Goal: Task Accomplishment & Management: Use online tool/utility

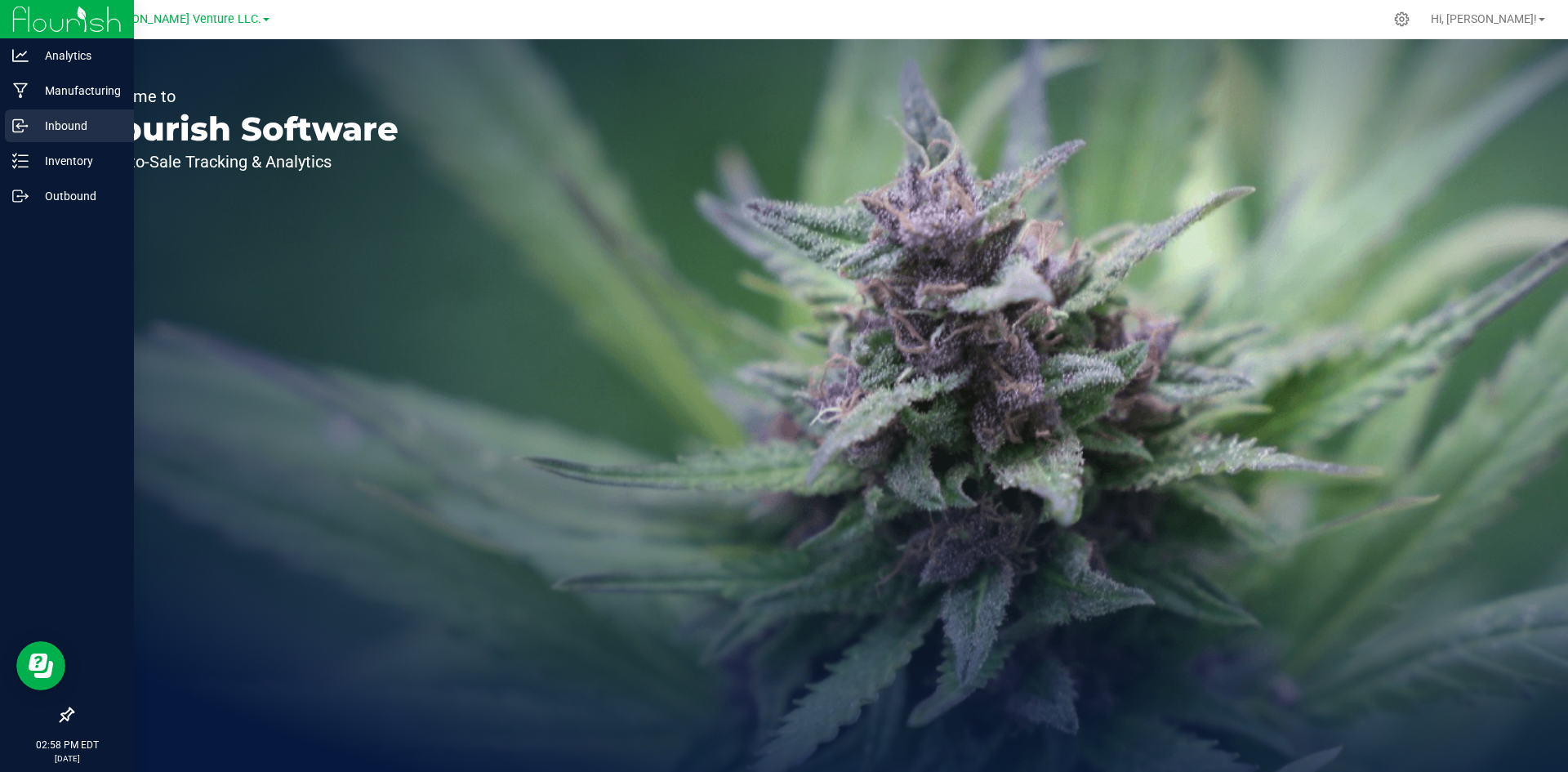
click at [40, 125] on p "Inbound" at bounding box center [77, 125] width 98 height 20
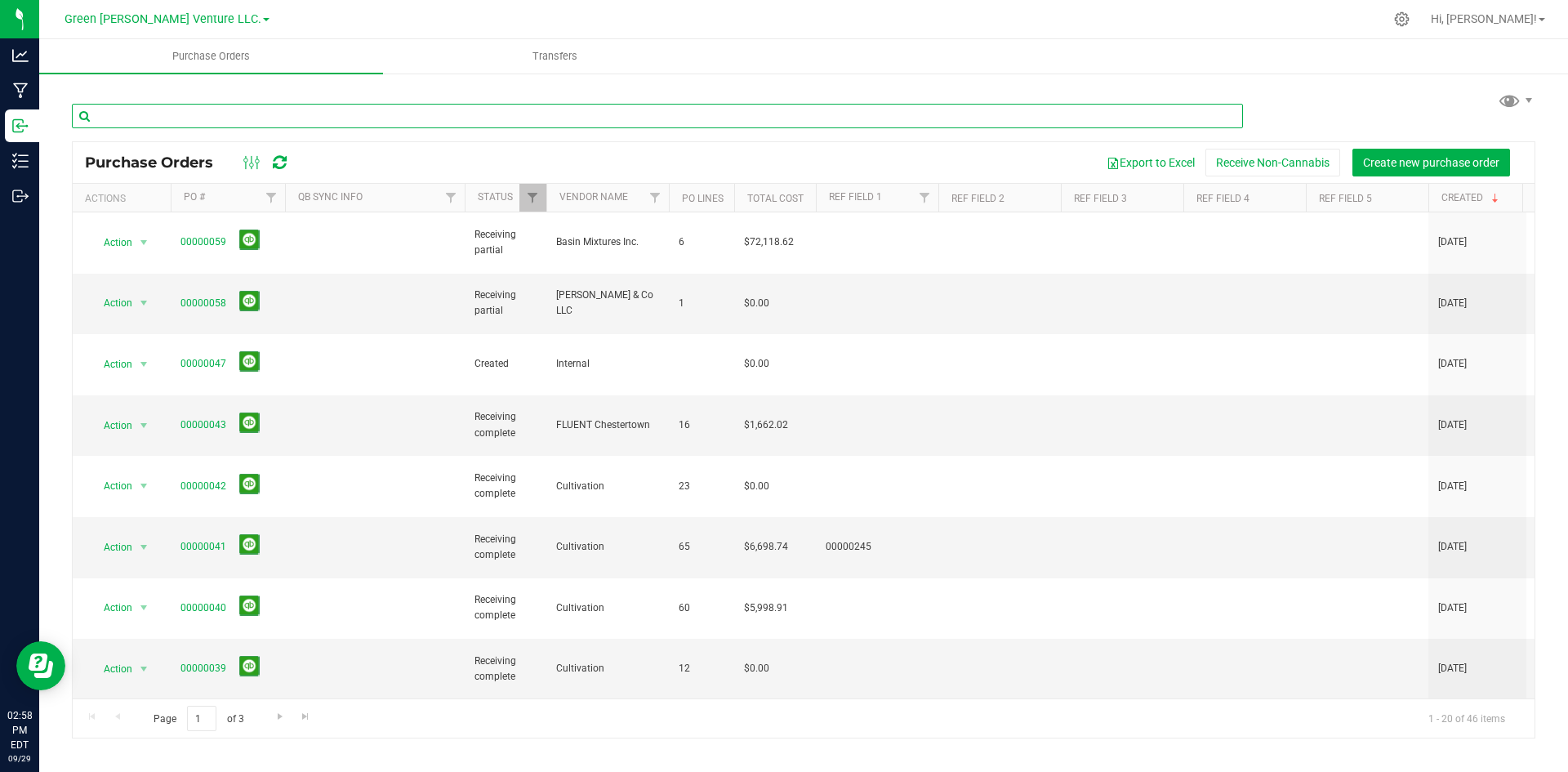
click at [293, 108] on input "text" at bounding box center [658, 116] width 1171 height 25
type input "f"
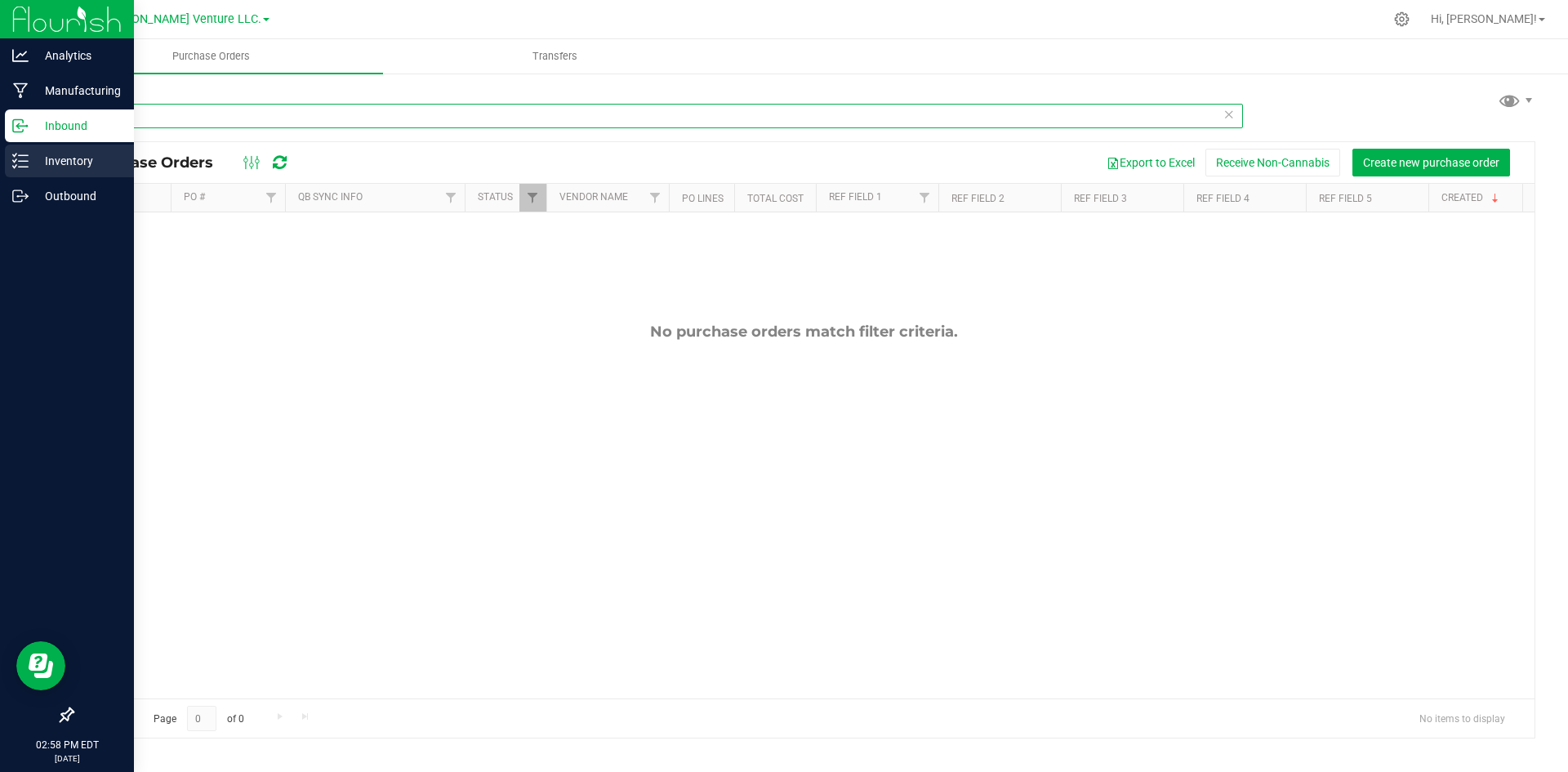
type input "hooch"
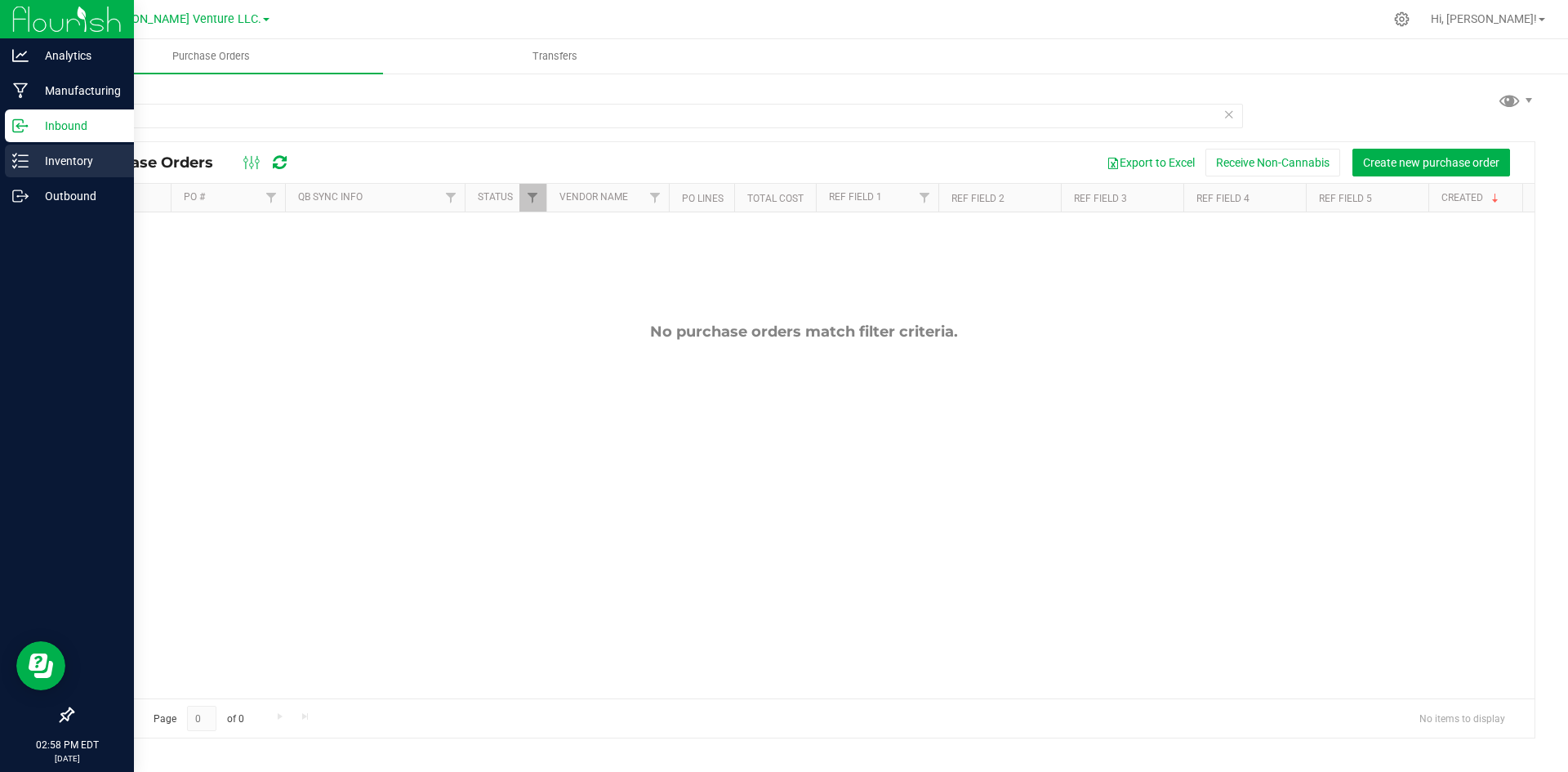
click at [16, 161] on icon at bounding box center [20, 160] width 16 height 16
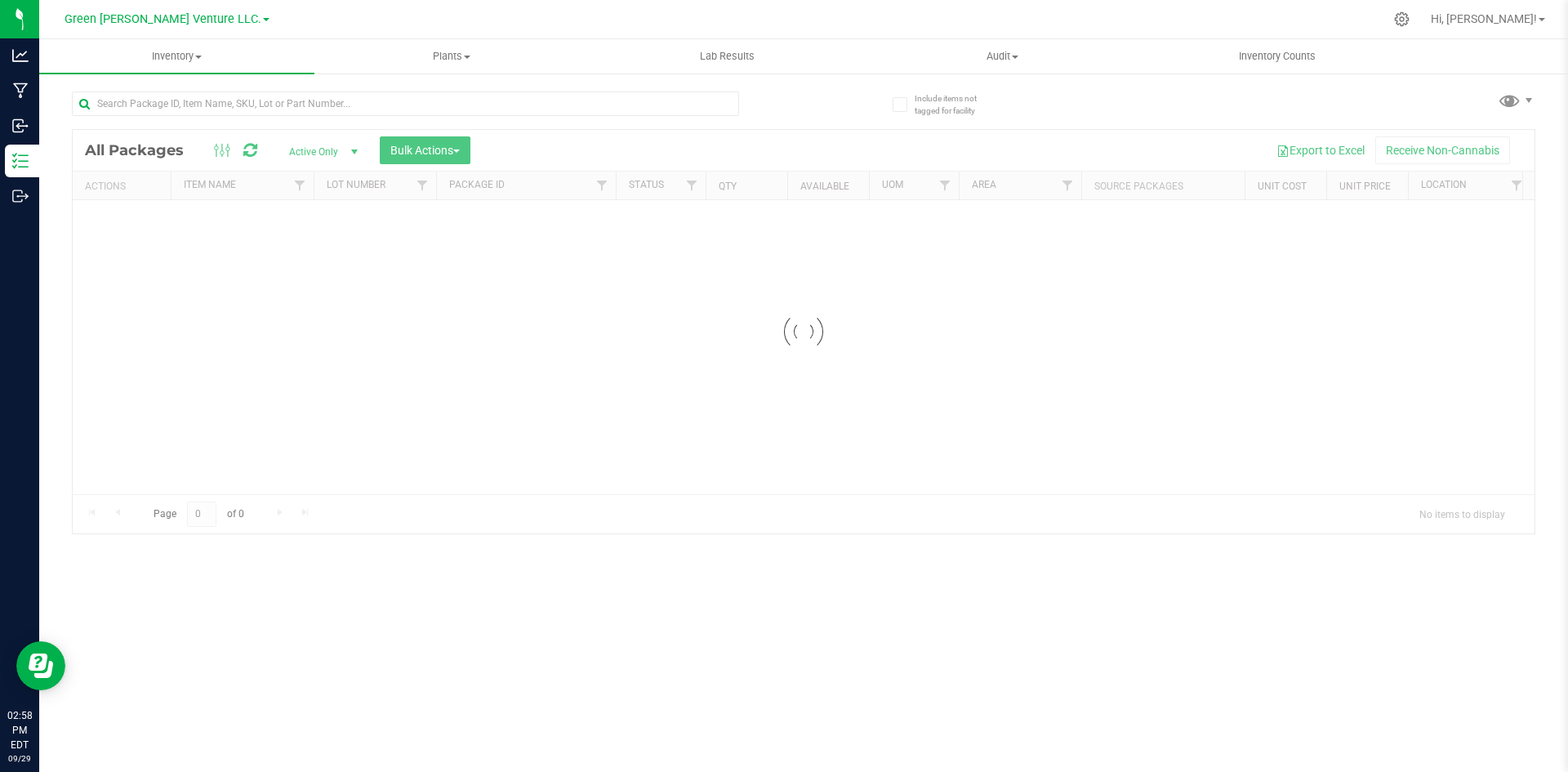
click at [233, 117] on div at bounding box center [405, 110] width 667 height 38
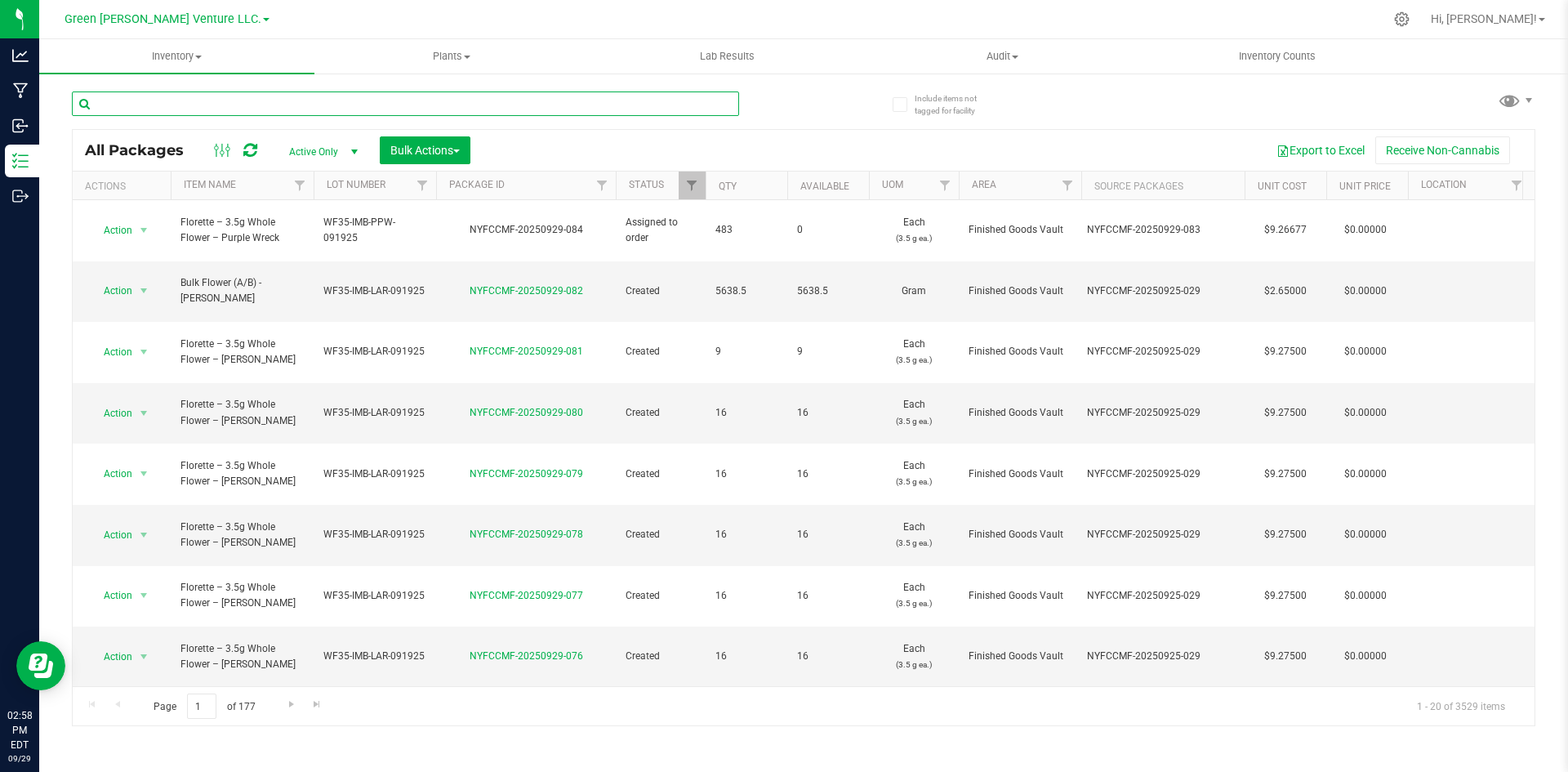
click at [234, 102] on input "text" at bounding box center [405, 104] width 667 height 25
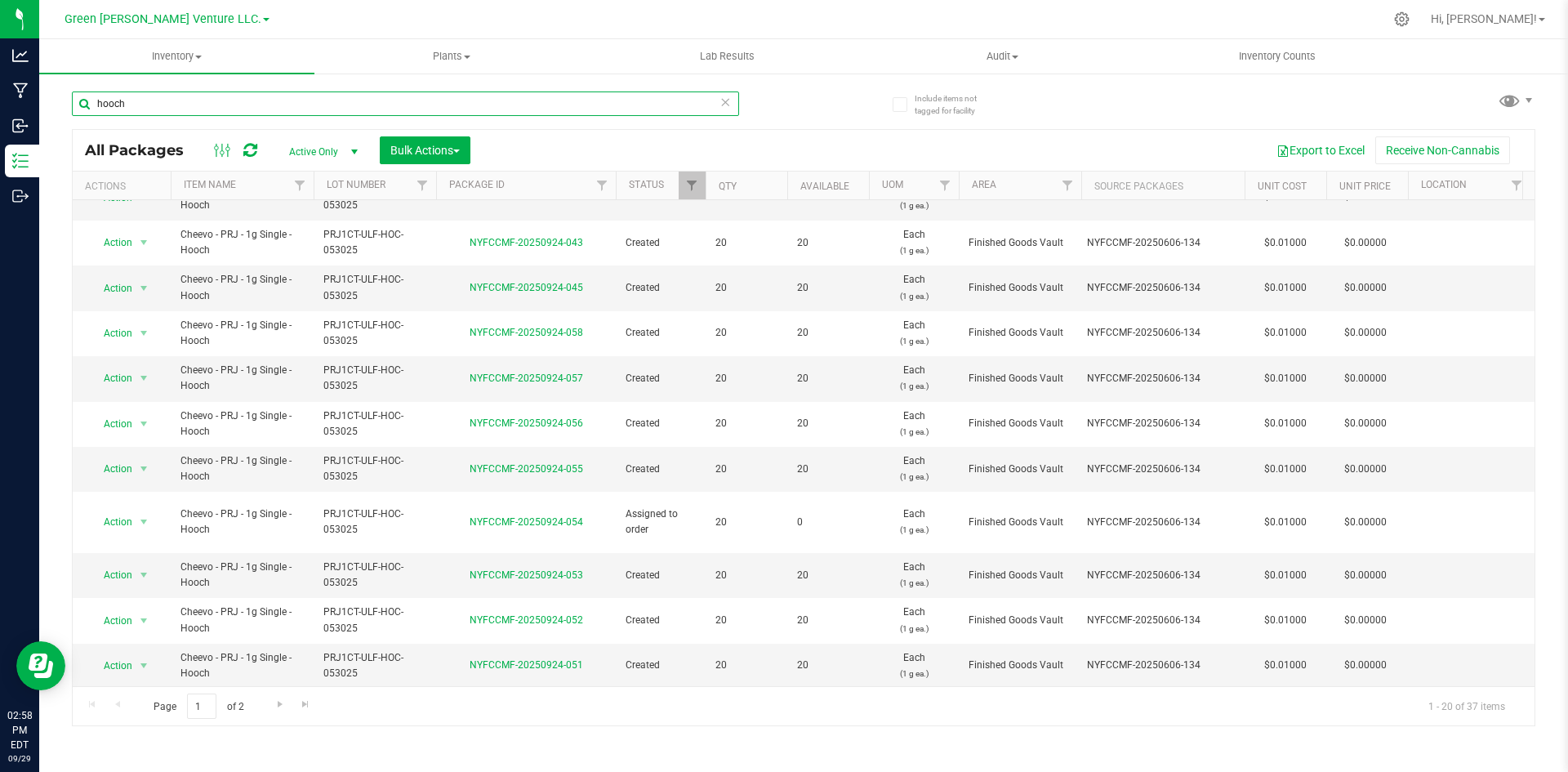
scroll to position [446, 0]
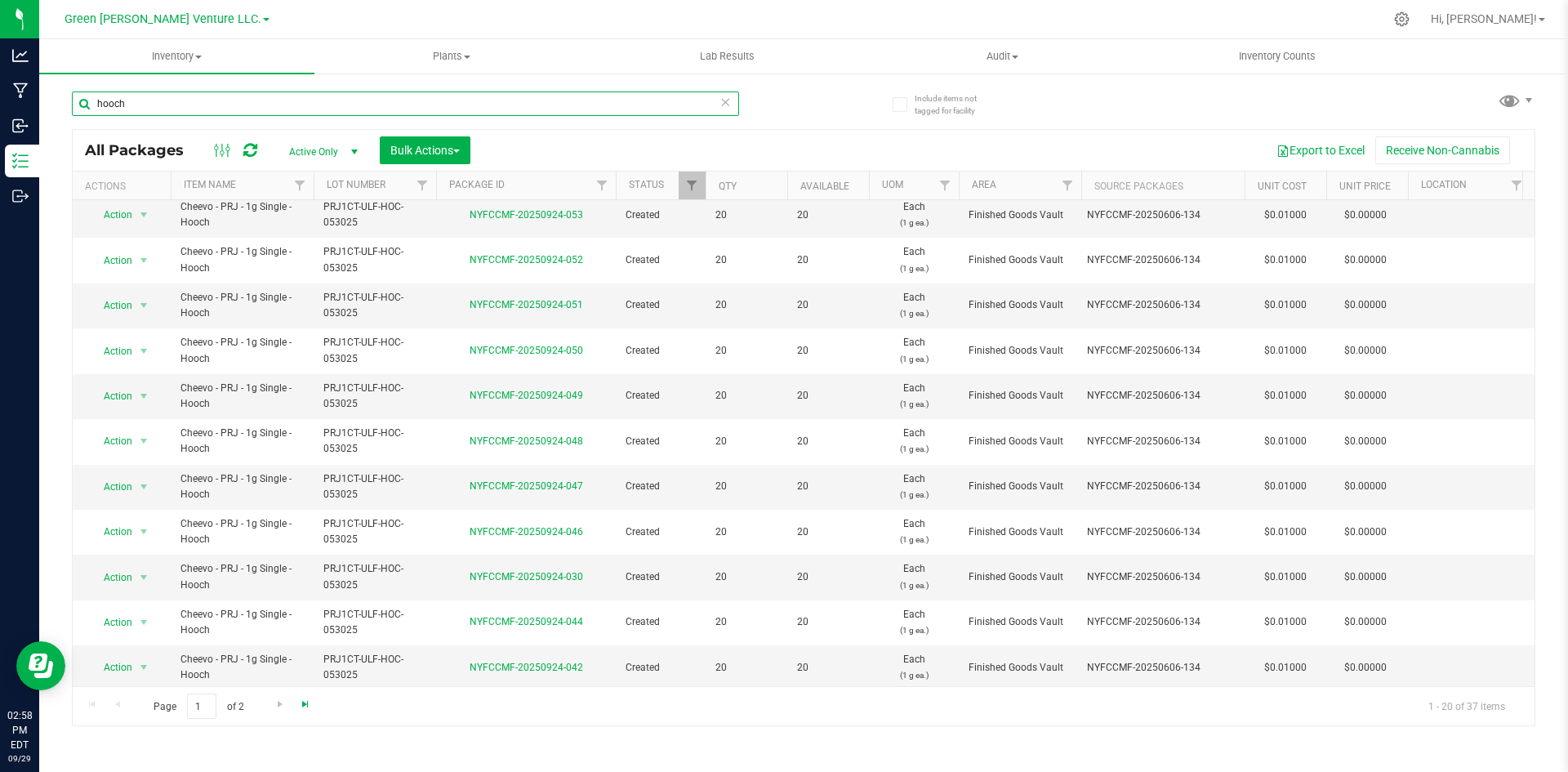
type input "hooch"
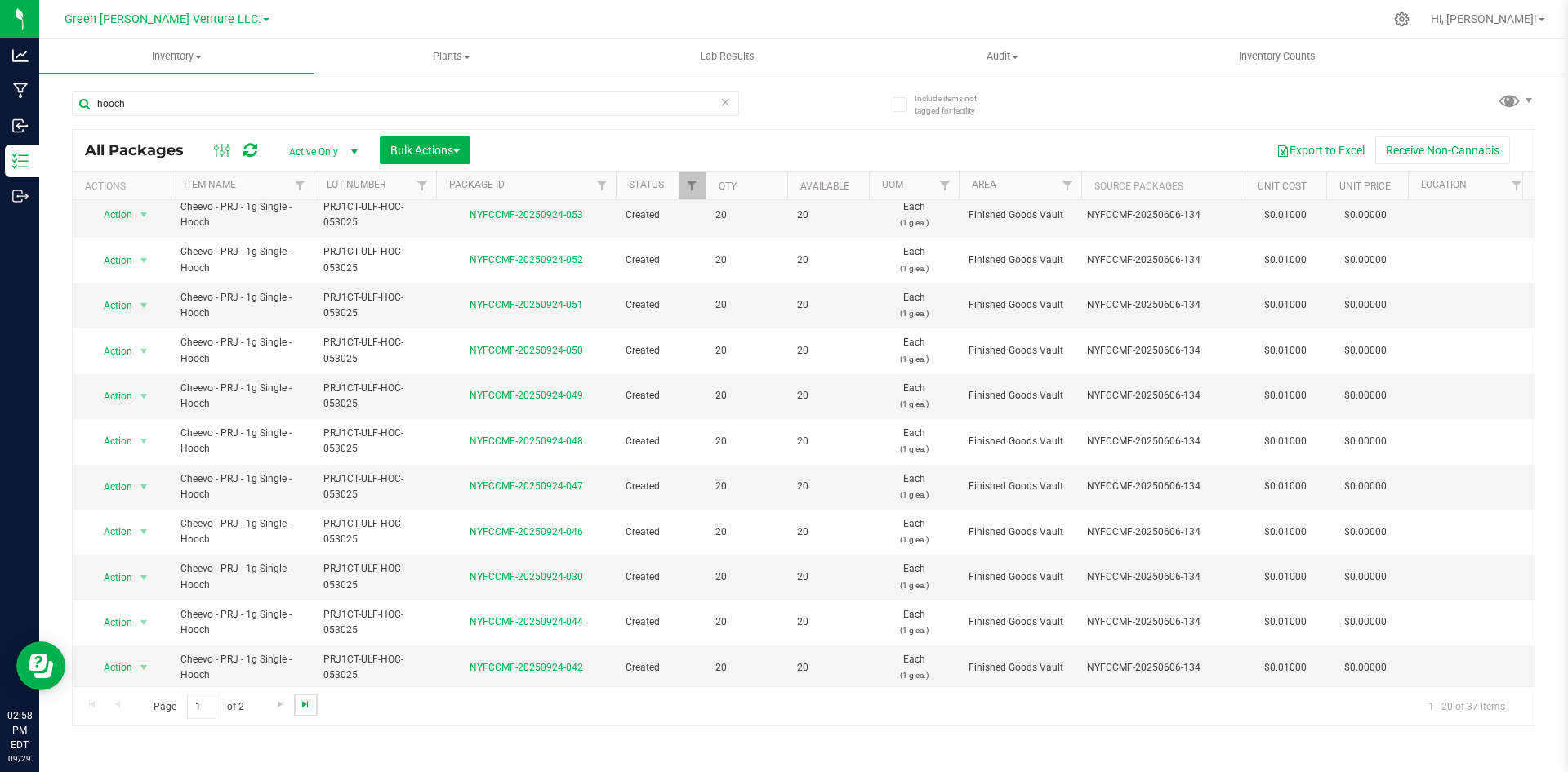
click at [310, 702] on span "Go to the last page" at bounding box center [306, 705] width 13 height 13
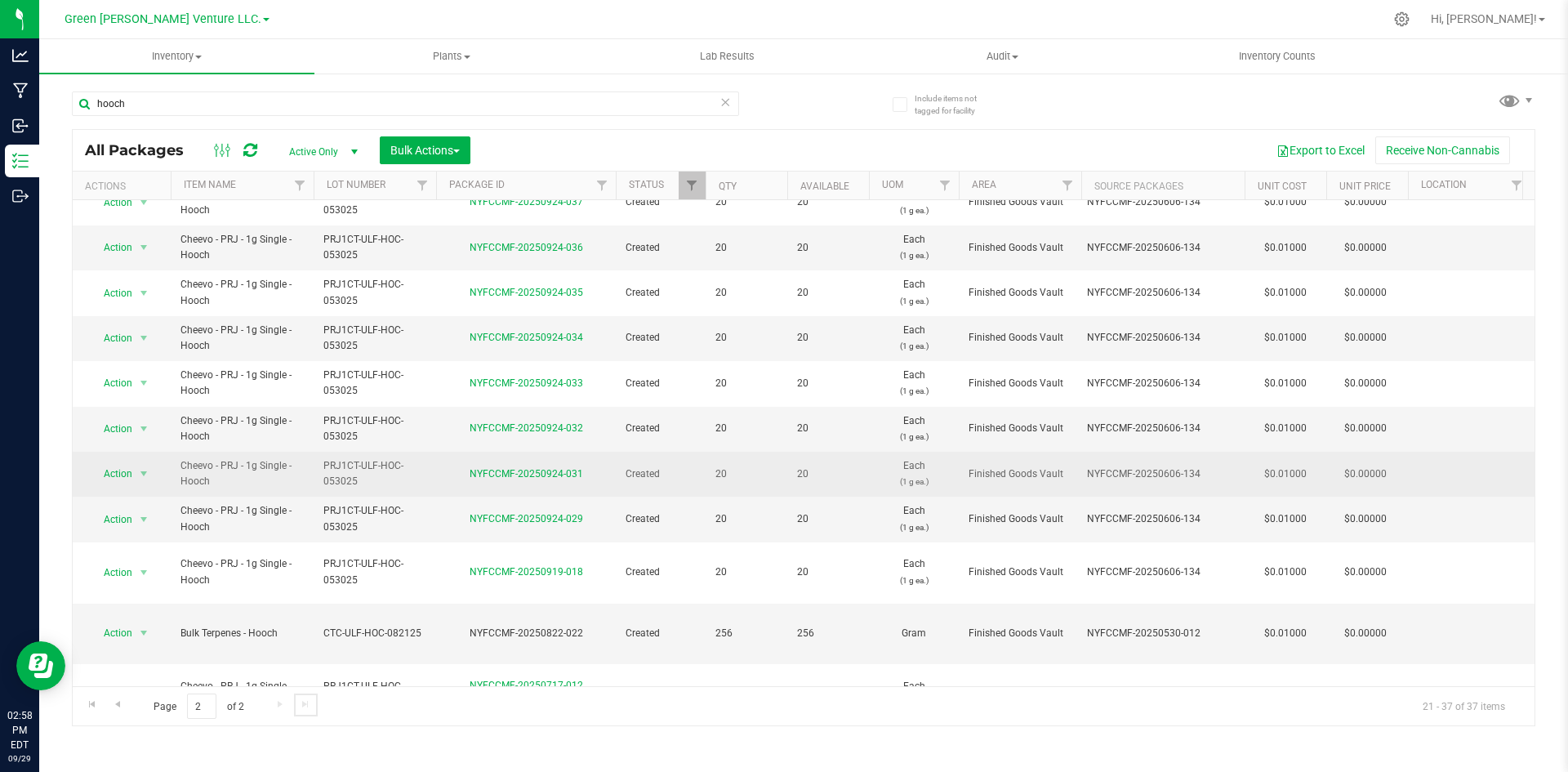
scroll to position [282, 0]
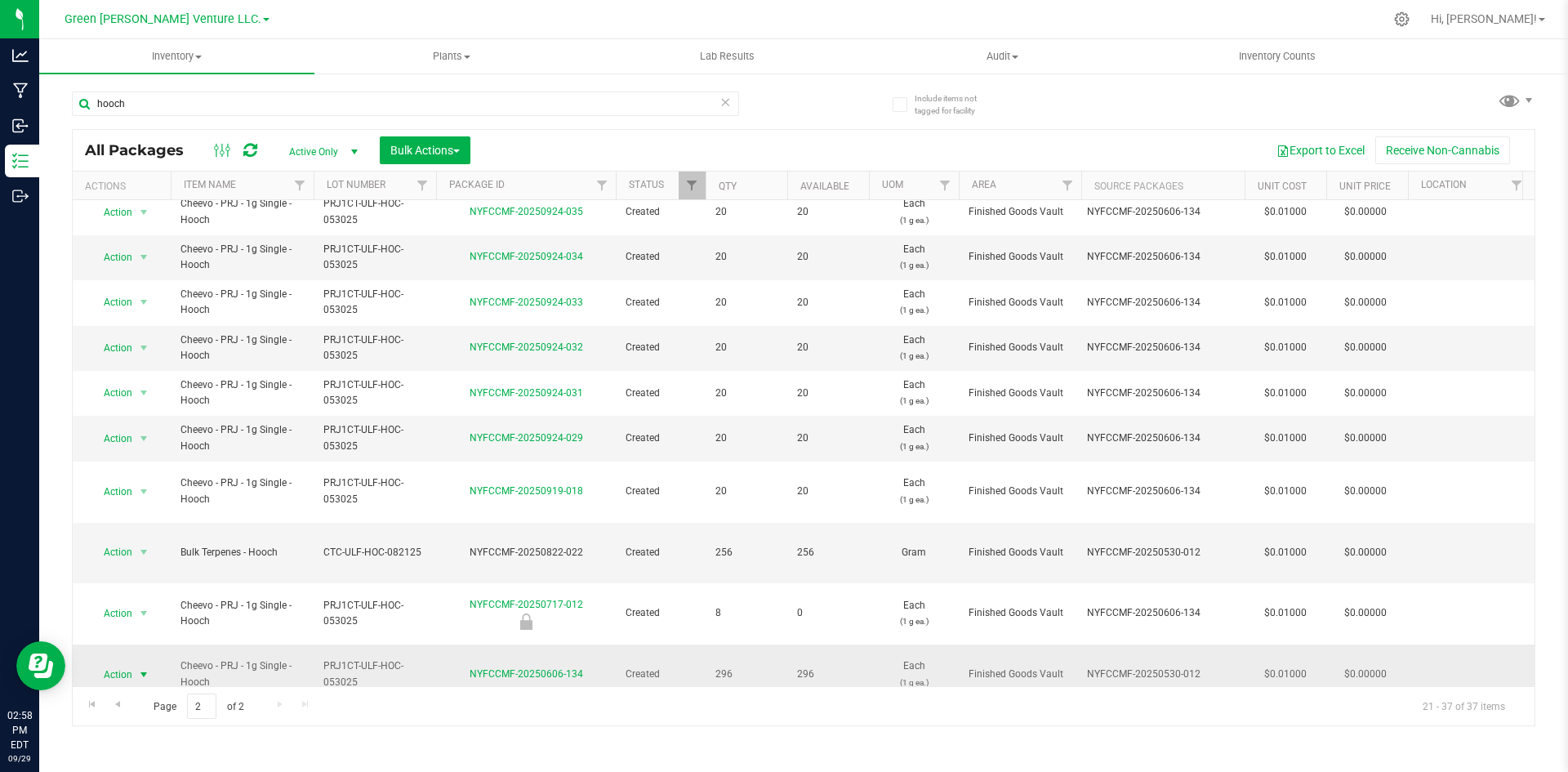
click at [125, 664] on span "Action" at bounding box center [111, 675] width 44 height 23
click at [121, 341] on li "Create package" at bounding box center [142, 344] width 104 height 25
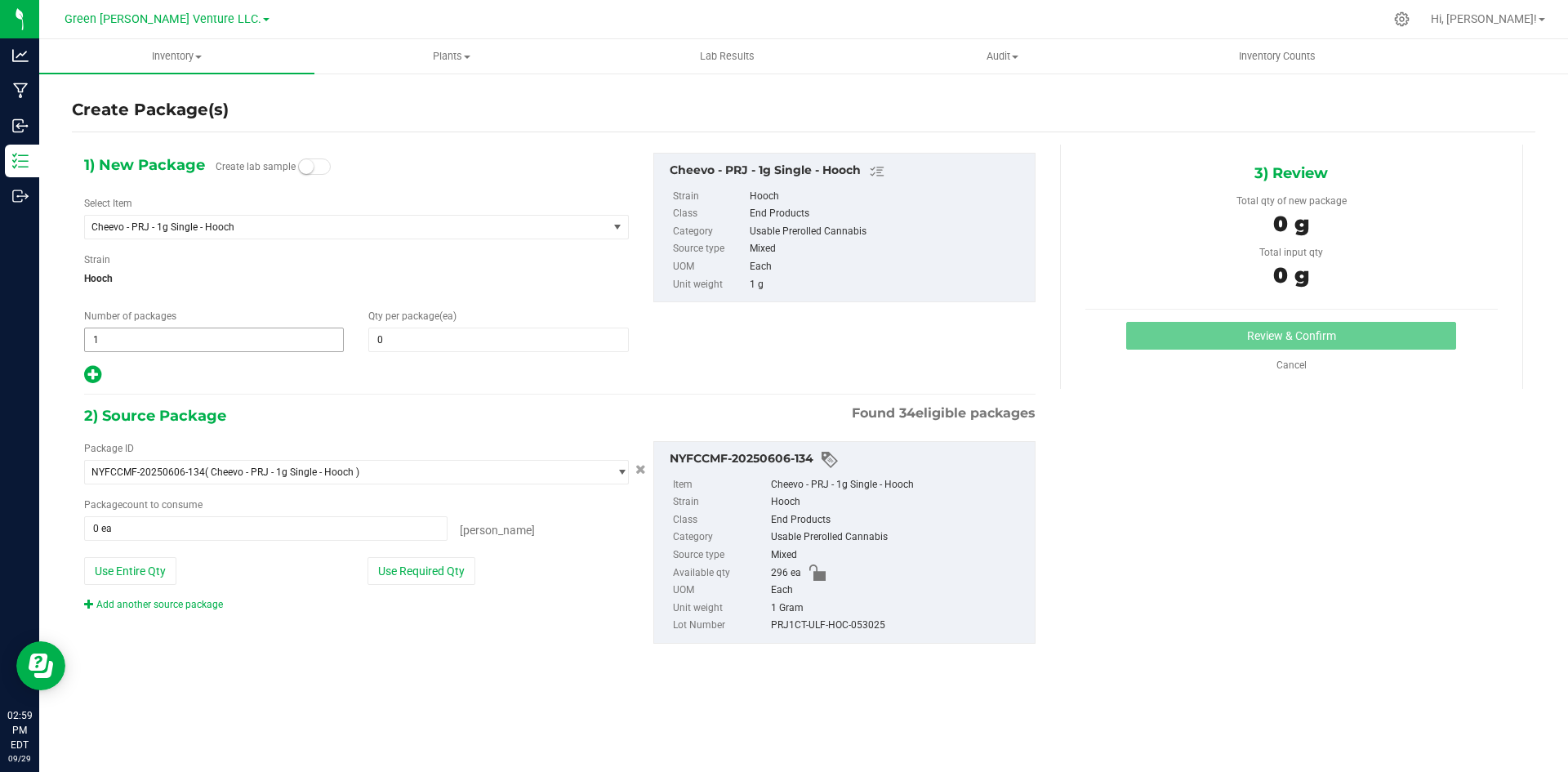
click at [237, 337] on span "1 1" at bounding box center [215, 340] width 260 height 25
type input "13"
click at [412, 340] on span at bounding box center [498, 340] width 260 height 25
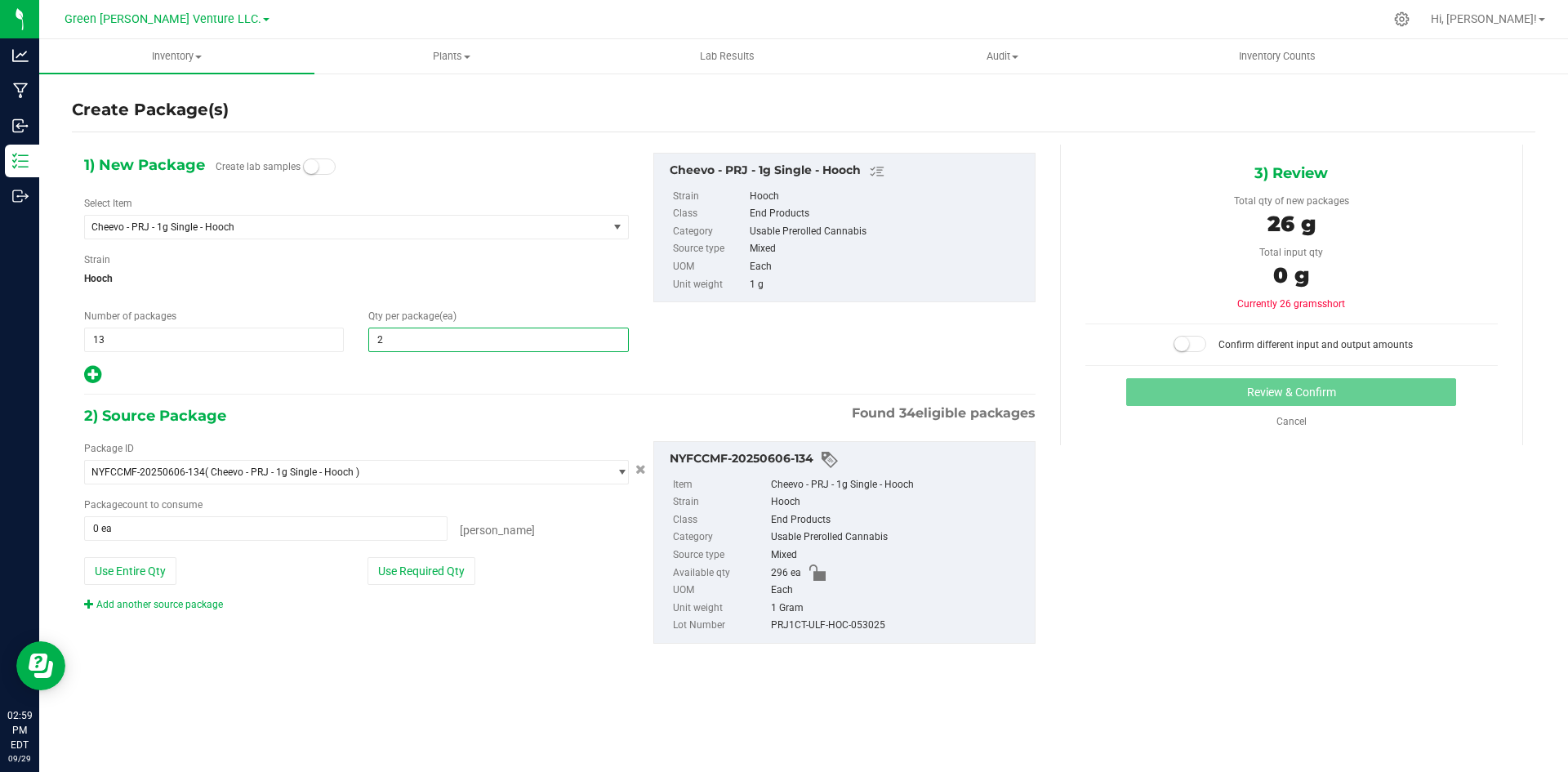
type input "20"
click at [98, 379] on icon at bounding box center [93, 375] width 17 height 21
type input "20"
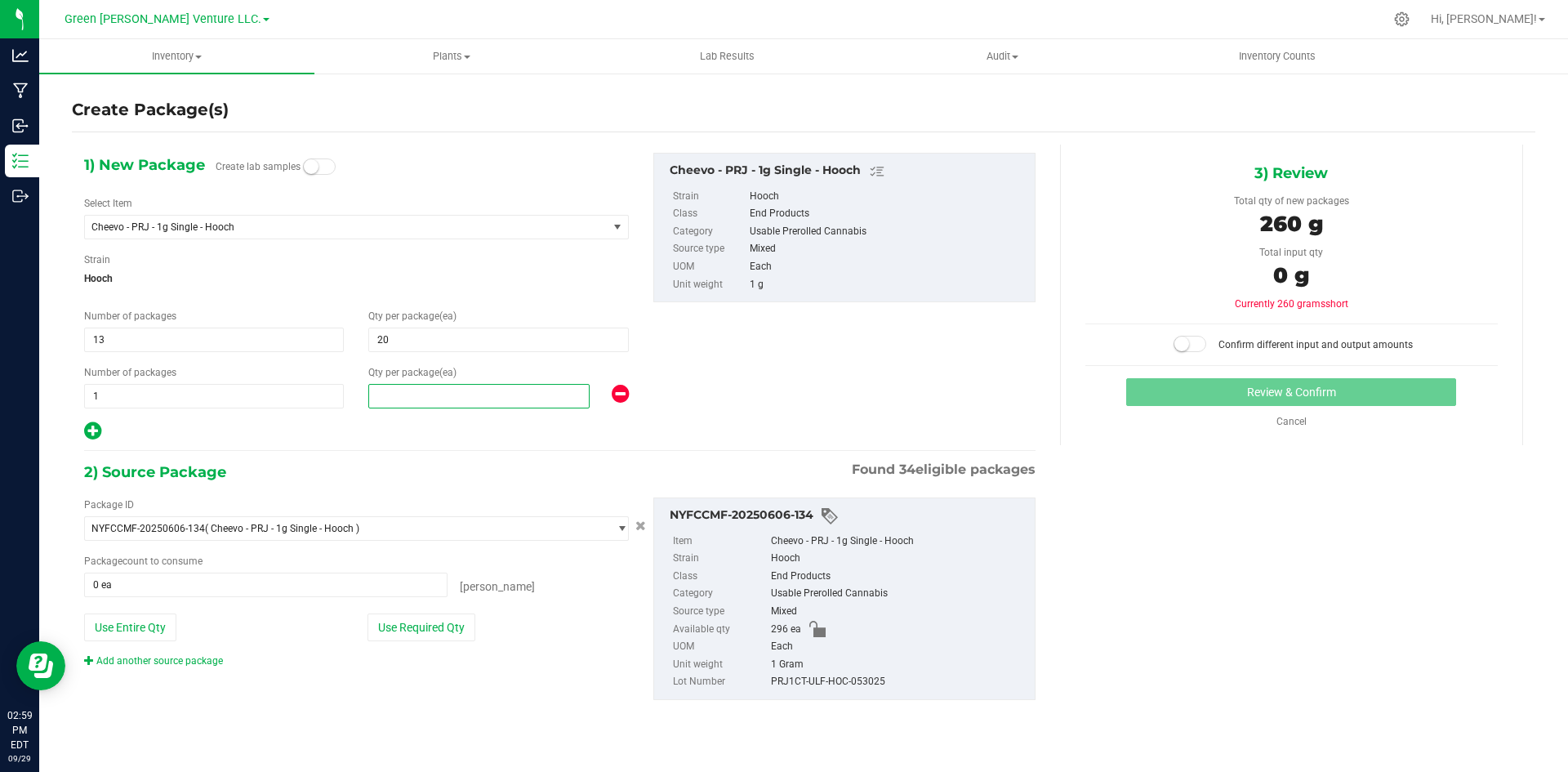
click at [384, 385] on span at bounding box center [478, 396] width 221 height 25
type input "11"
click at [485, 290] on span "Hooch" at bounding box center [357, 279] width 545 height 25
click at [1185, 345] on small at bounding box center [1181, 344] width 14 height 14
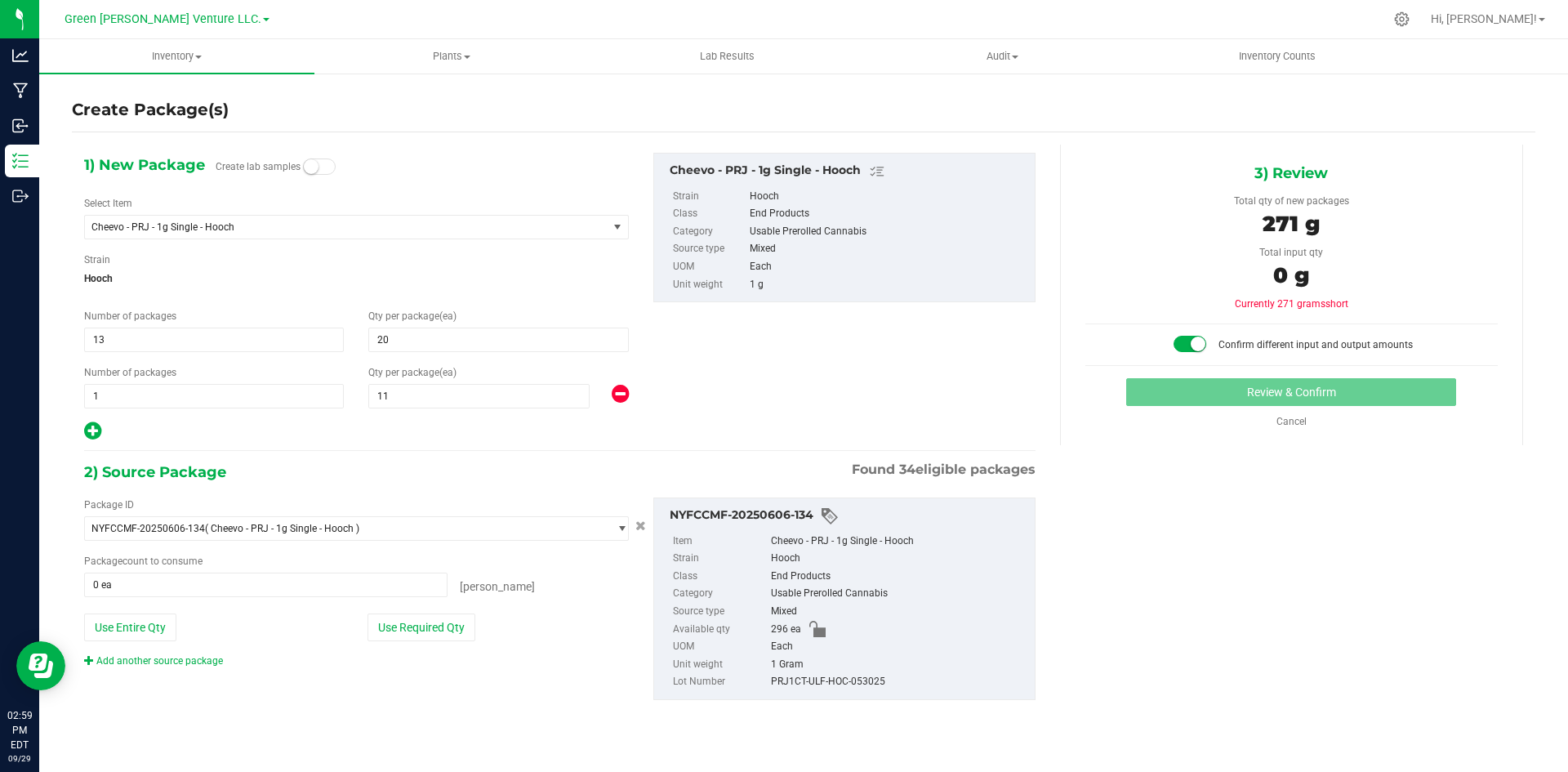
click at [1185, 345] on span at bounding box center [1189, 344] width 32 height 16
click at [449, 620] on button "Use Required Qty" at bounding box center [421, 627] width 108 height 28
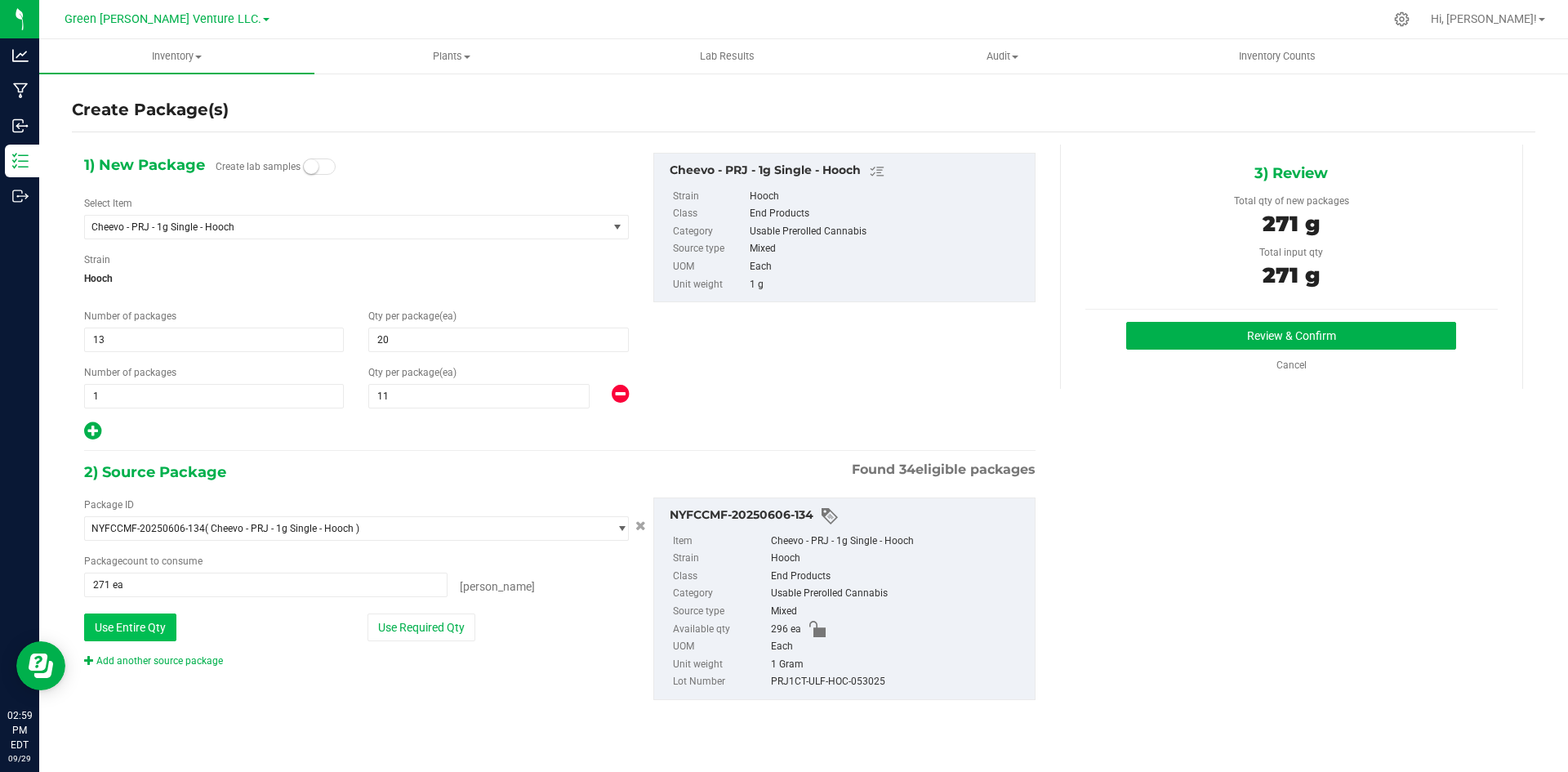
click at [144, 613] on button "Use Entire Qty" at bounding box center [130, 627] width 92 height 28
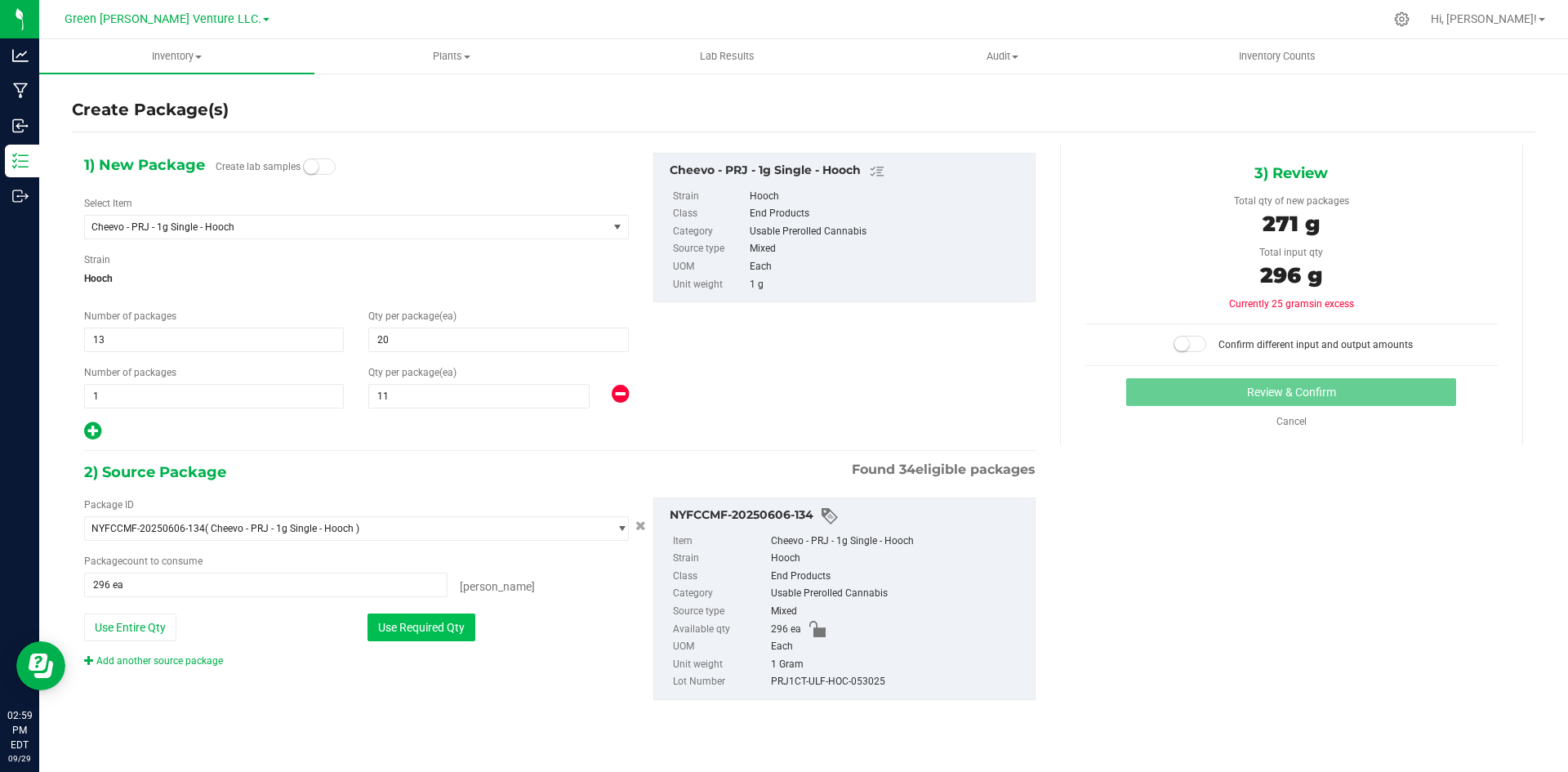
click at [399, 620] on button "Use Required Qty" at bounding box center [421, 627] width 108 height 28
type input "271 ea"
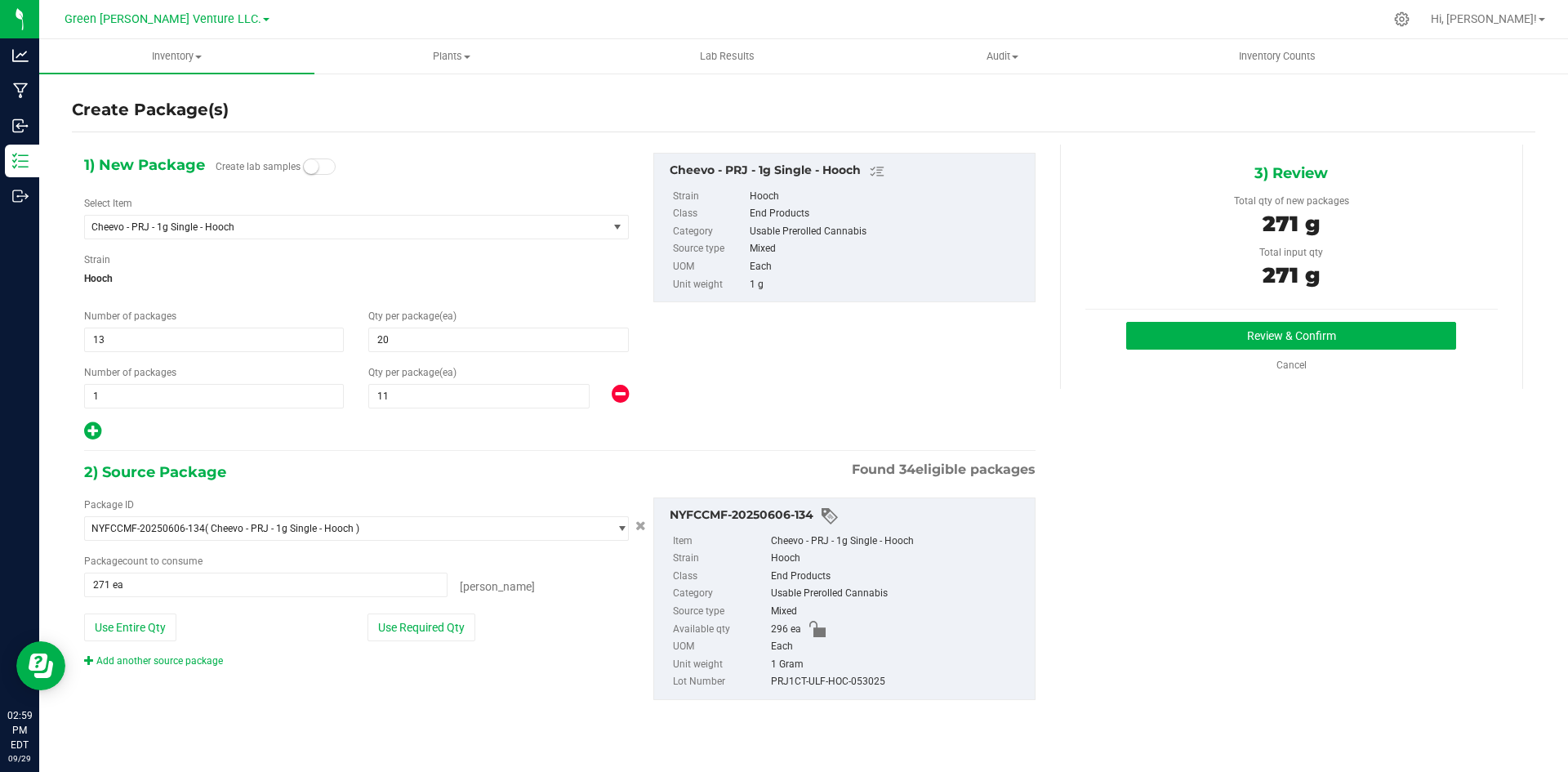
click at [1023, 366] on div "1) New Package Create lab samples Select Item Cheevo - PRJ - 1g Single - Hooch …" at bounding box center [560, 297] width 976 height 290
click at [1393, 335] on button "Review & Confirm" at bounding box center [1292, 335] width 330 height 28
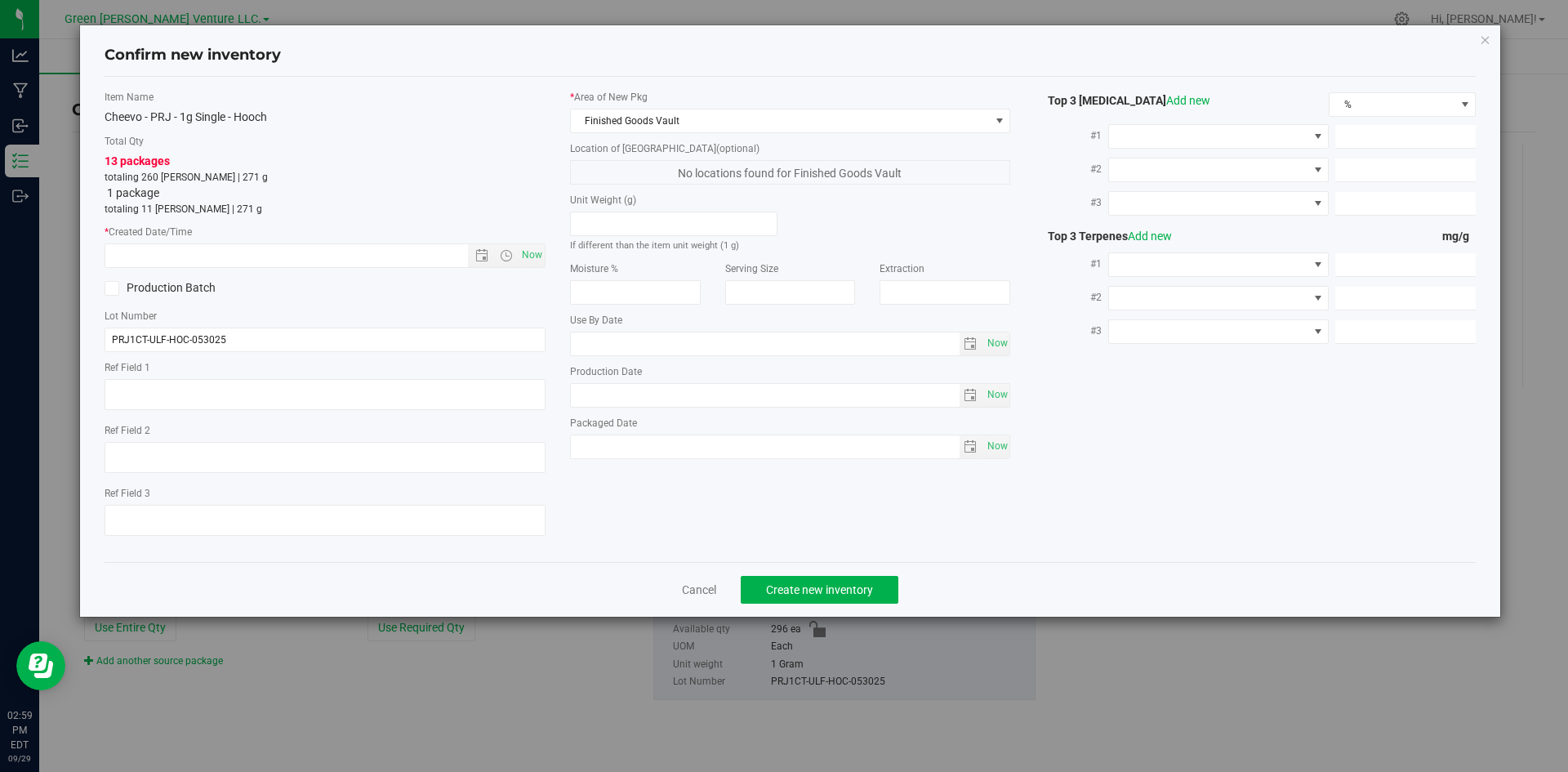
click at [406, 204] on p "totaling 11 [PERSON_NAME] | 271 g" at bounding box center [325, 209] width 441 height 14
click at [531, 249] on span "Now" at bounding box center [532, 254] width 28 height 24
type input "[DATE] 2:59 PM"
click at [797, 589] on span "Create new inventory" at bounding box center [819, 590] width 107 height 13
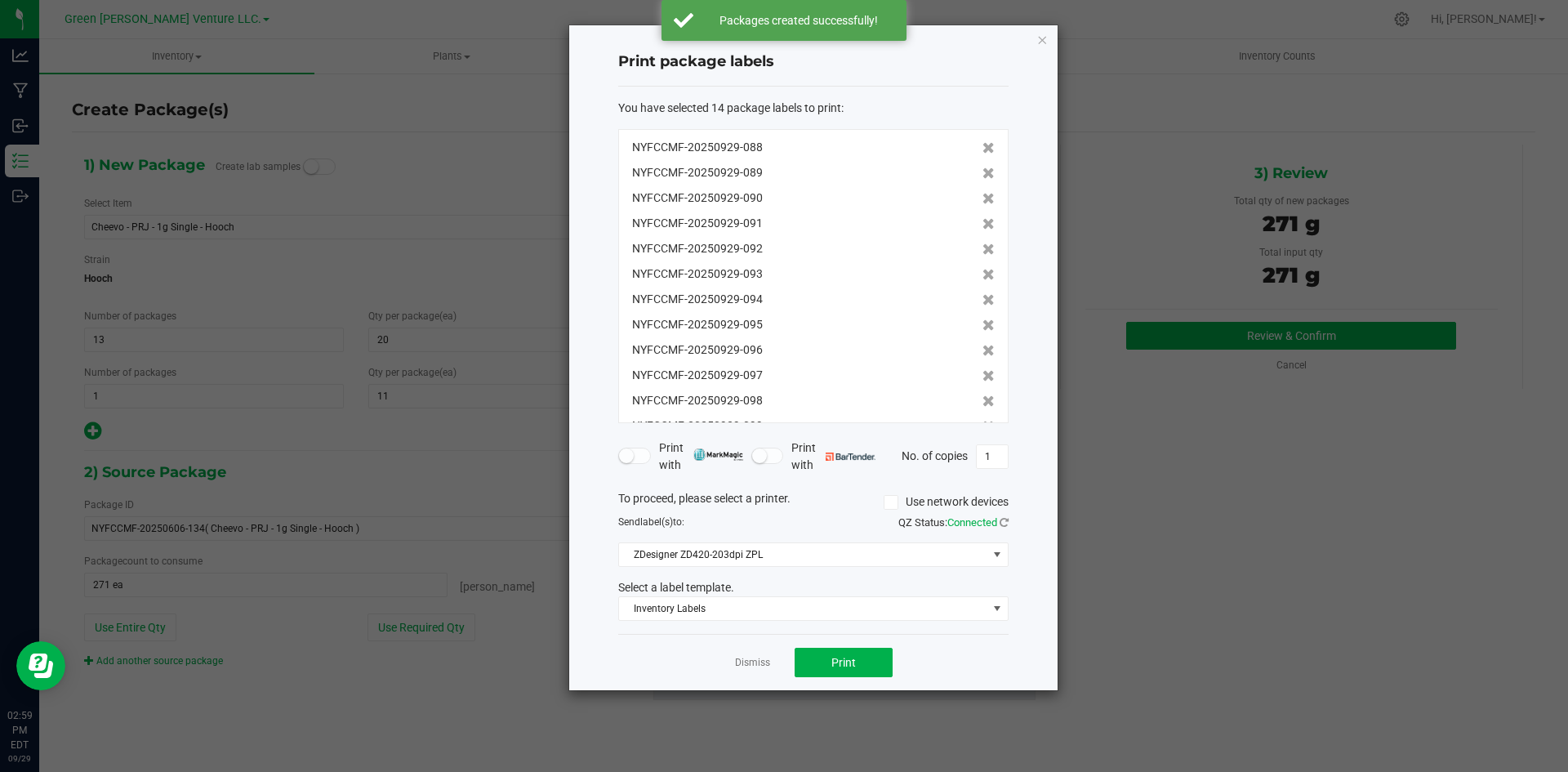
scroll to position [75, 0]
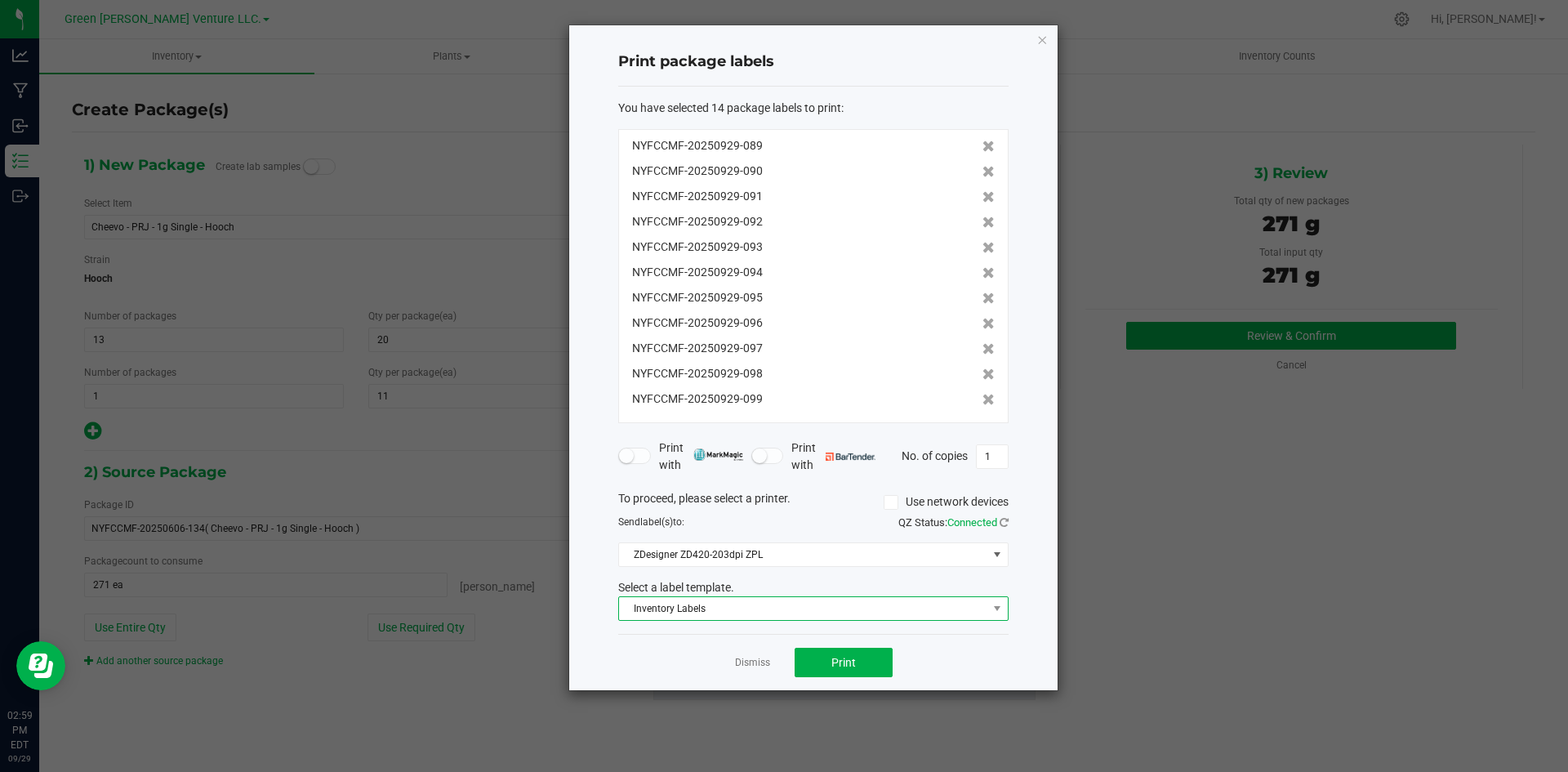
click at [737, 609] on span "Inventory Labels" at bounding box center [803, 609] width 368 height 23
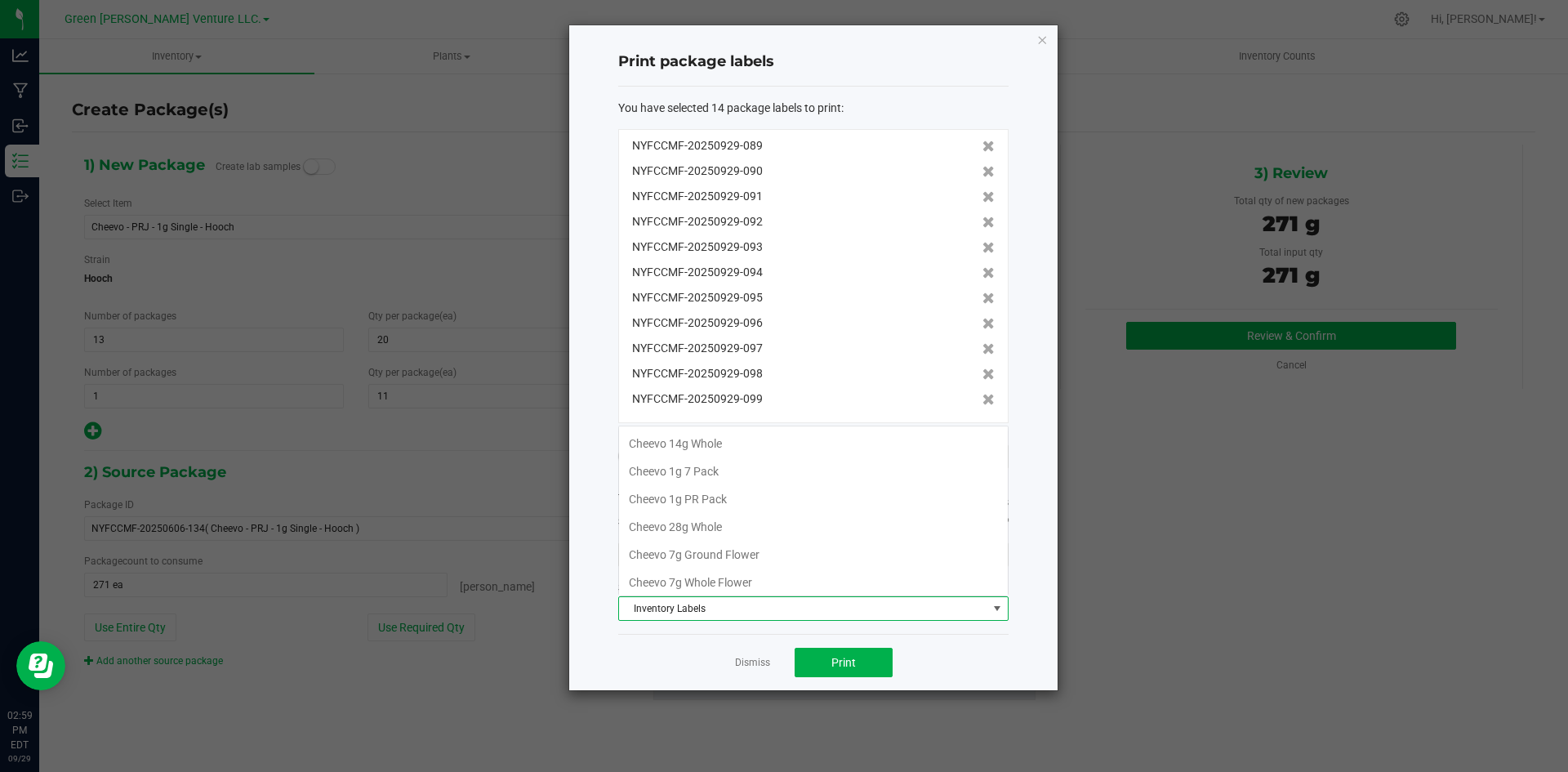
scroll to position [281, 0]
click at [737, 609] on span "Inventory Labels" at bounding box center [803, 609] width 368 height 23
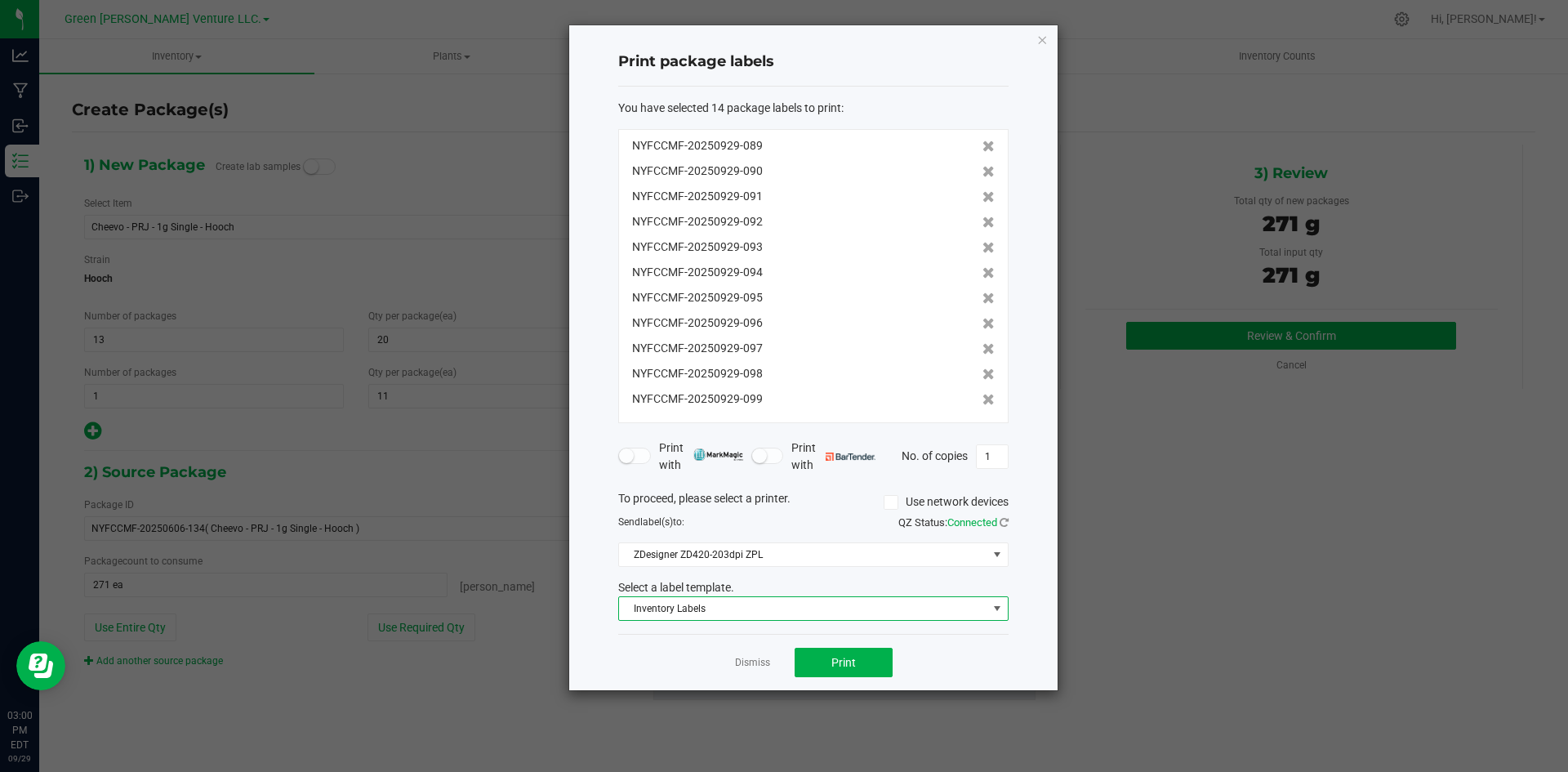
click at [788, 612] on span "Inventory Labels" at bounding box center [803, 609] width 368 height 23
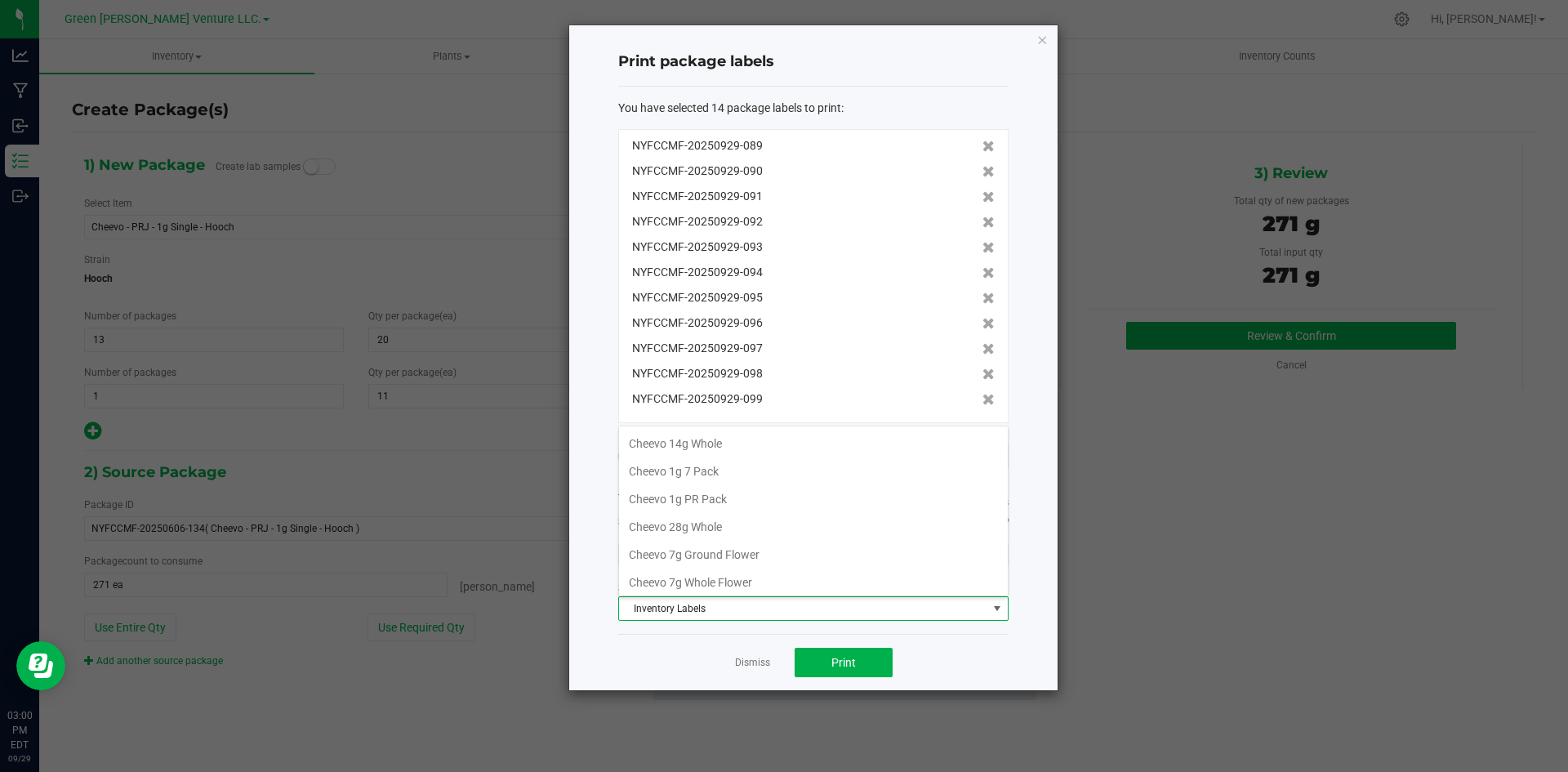
scroll to position [25, 390]
click at [788, 610] on span "Inventory Labels" at bounding box center [803, 609] width 368 height 23
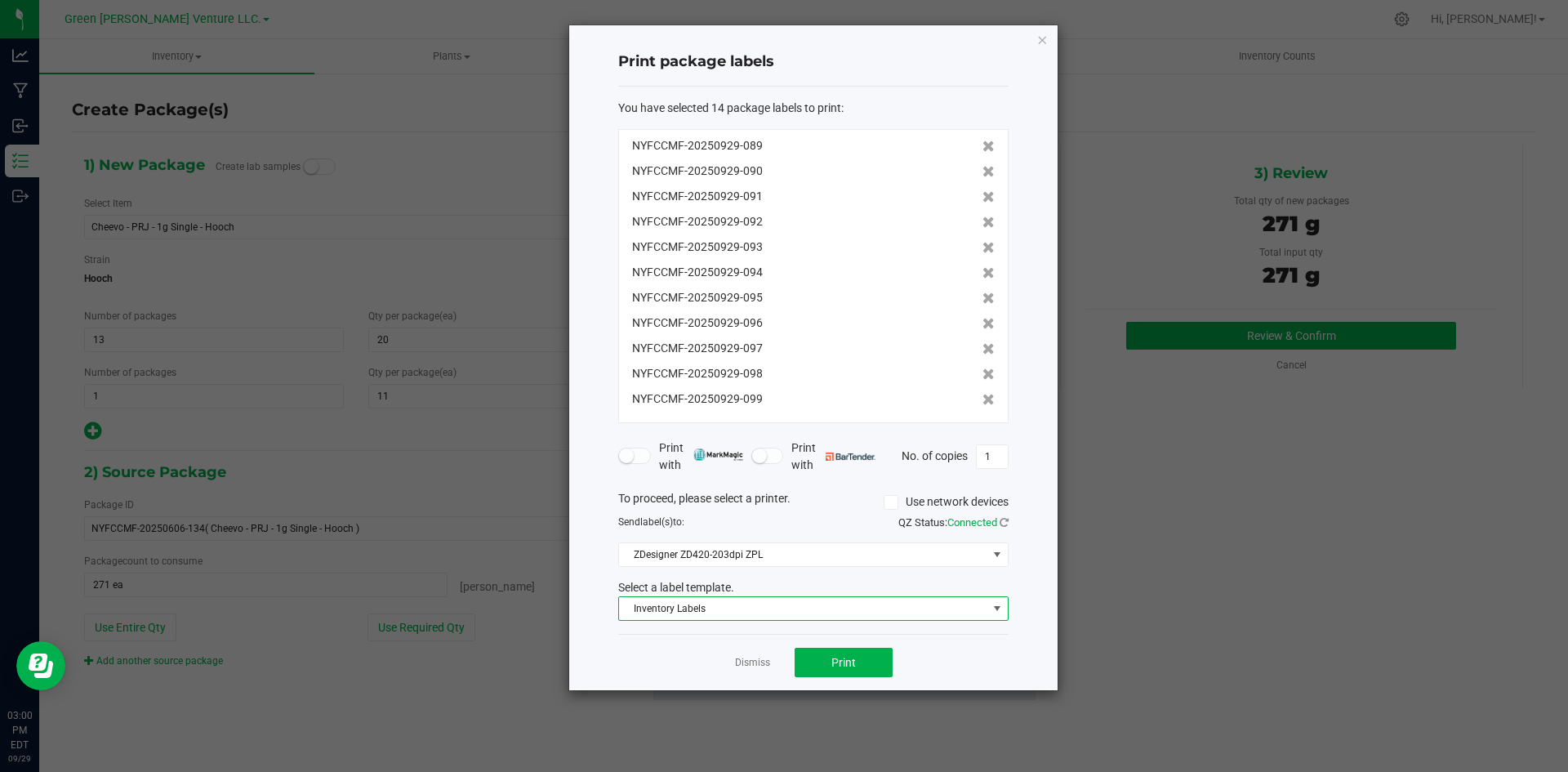
click at [787, 610] on span "Inventory Labels" at bounding box center [803, 609] width 368 height 23
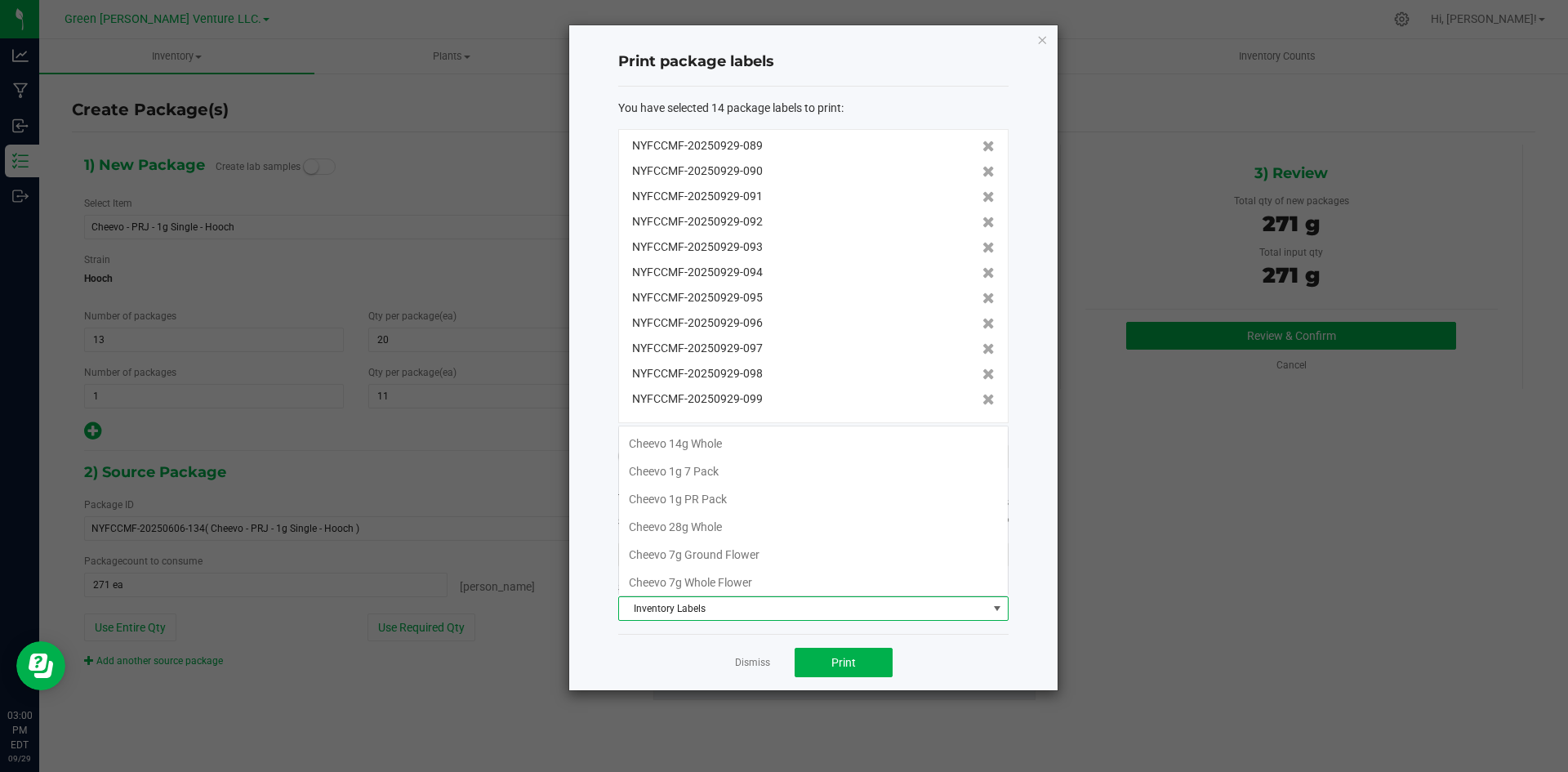
scroll to position [281, 0]
click at [787, 610] on span "Inventory Labels" at bounding box center [803, 609] width 368 height 23
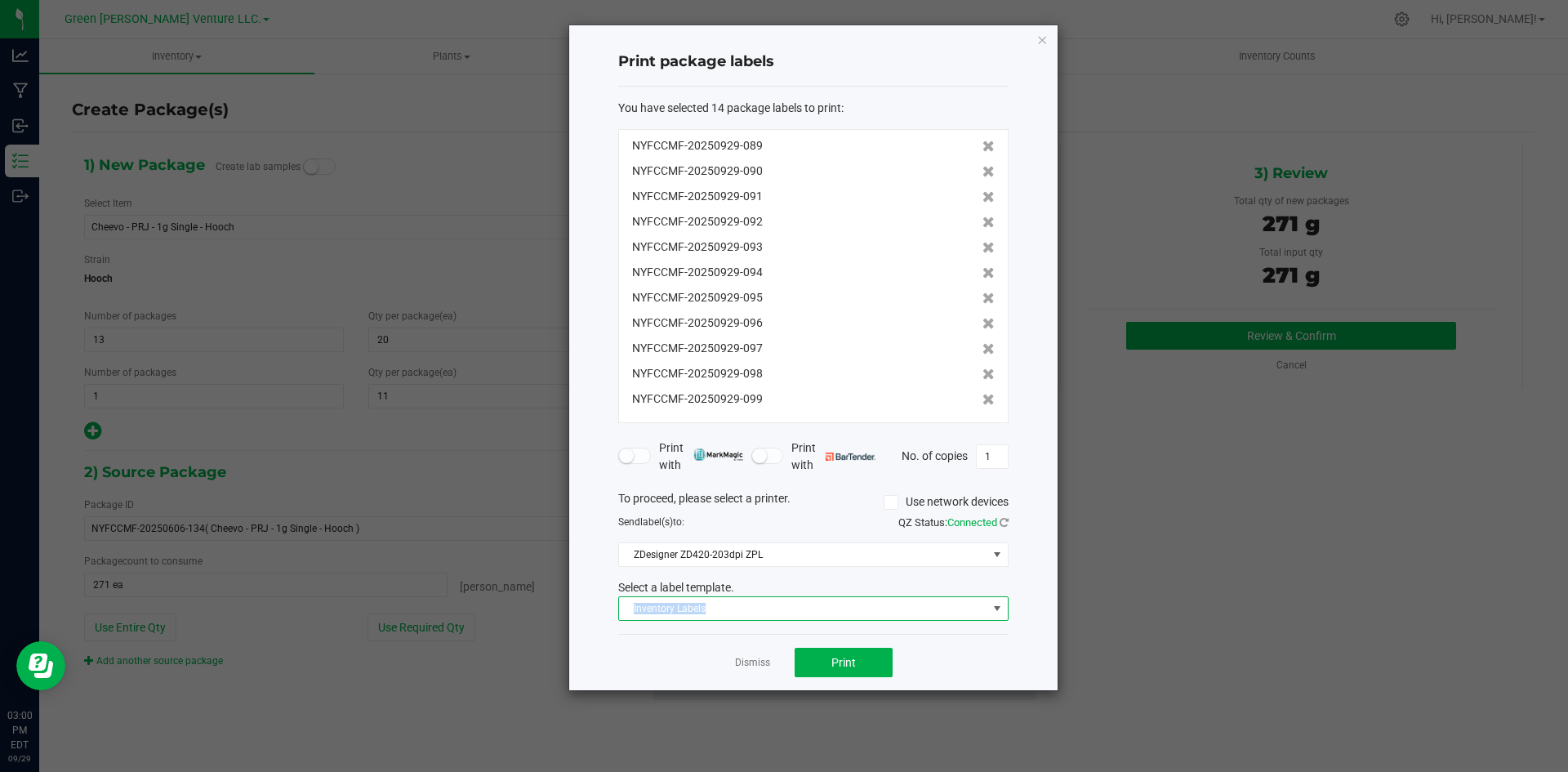
click at [787, 610] on span "Inventory Labels" at bounding box center [803, 609] width 368 height 23
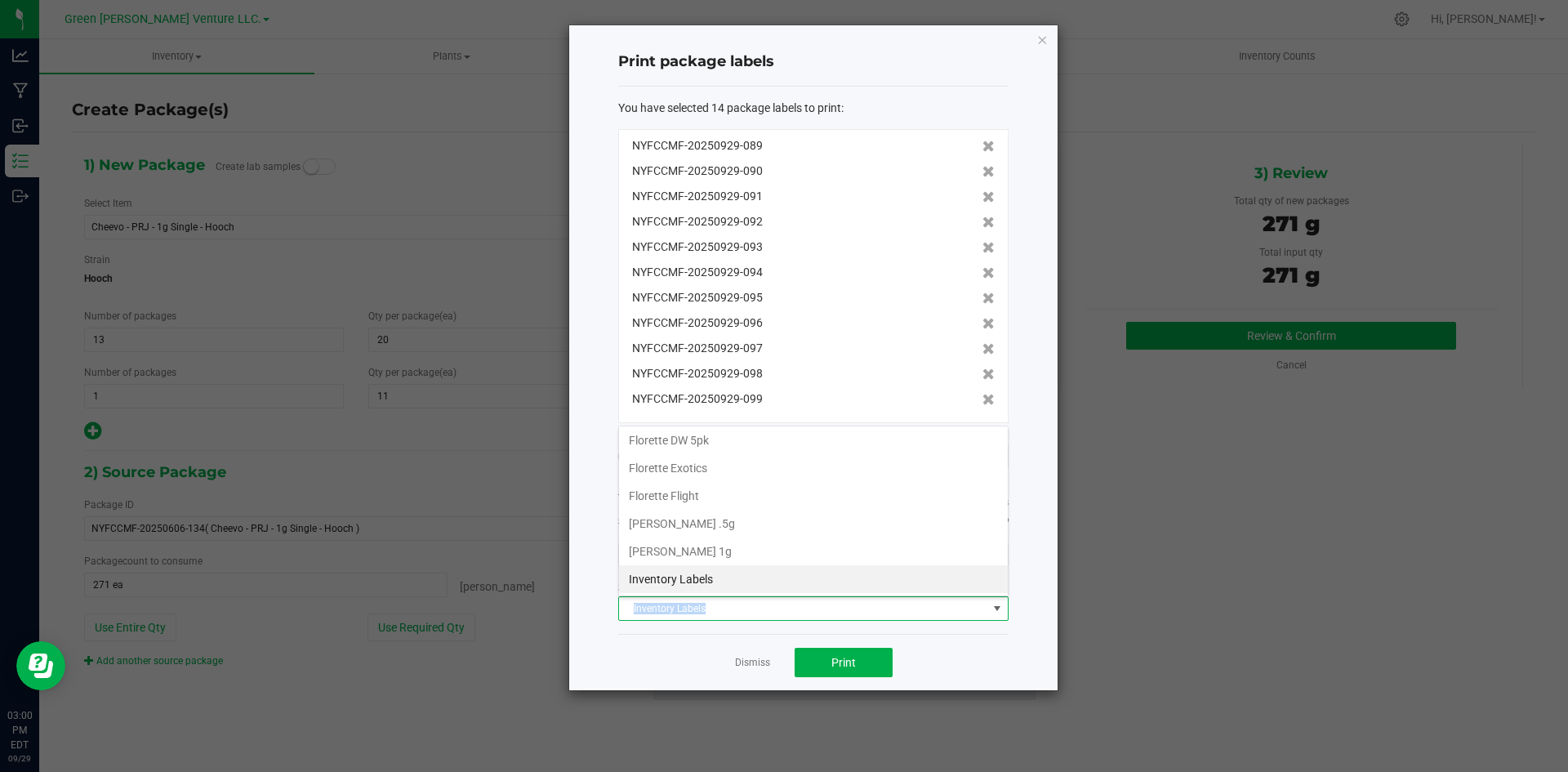
click at [785, 611] on span "Inventory Labels" at bounding box center [803, 609] width 368 height 23
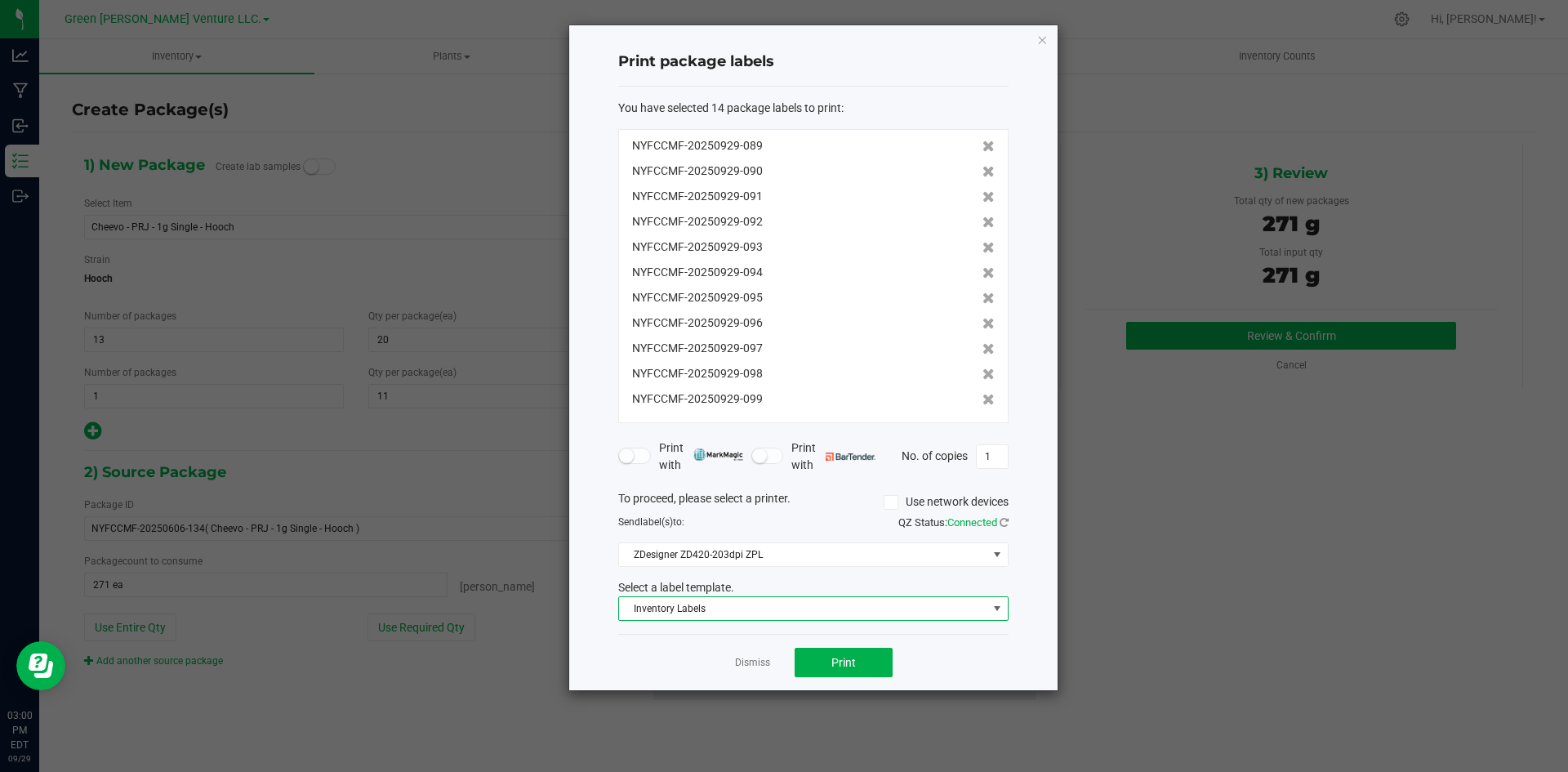
click at [785, 611] on span "Inventory Labels" at bounding box center [803, 609] width 368 height 23
click at [824, 626] on div "You have selected 14 package labels to print : NYFCCMF-20250929-086 NYFCCMF-202…" at bounding box center [812, 360] width 390 height 548
click at [865, 665] on button "Print" at bounding box center [843, 662] width 98 height 29
click at [940, 611] on span "Inventory Labels" at bounding box center [803, 609] width 368 height 23
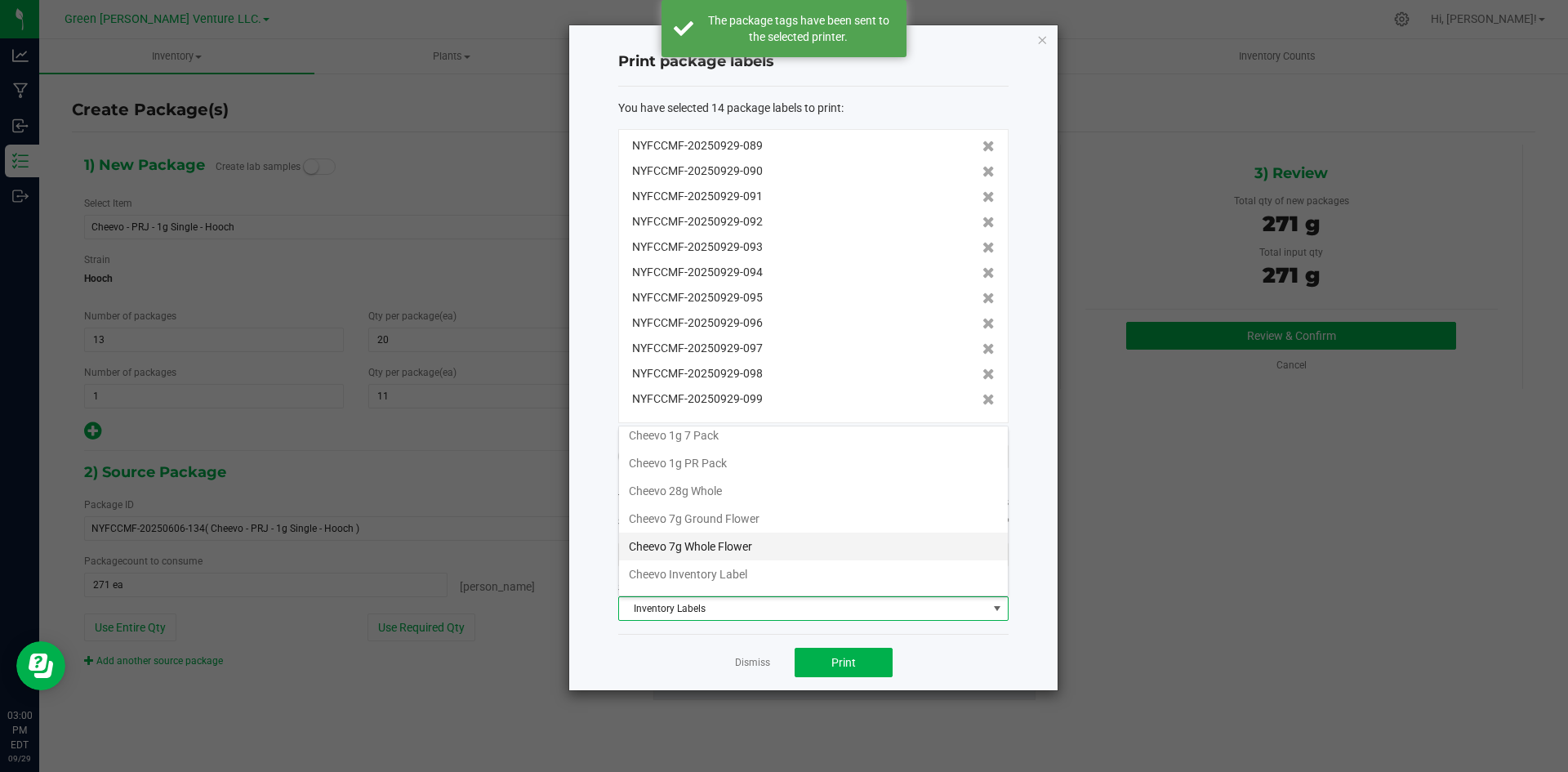
scroll to position [0, 0]
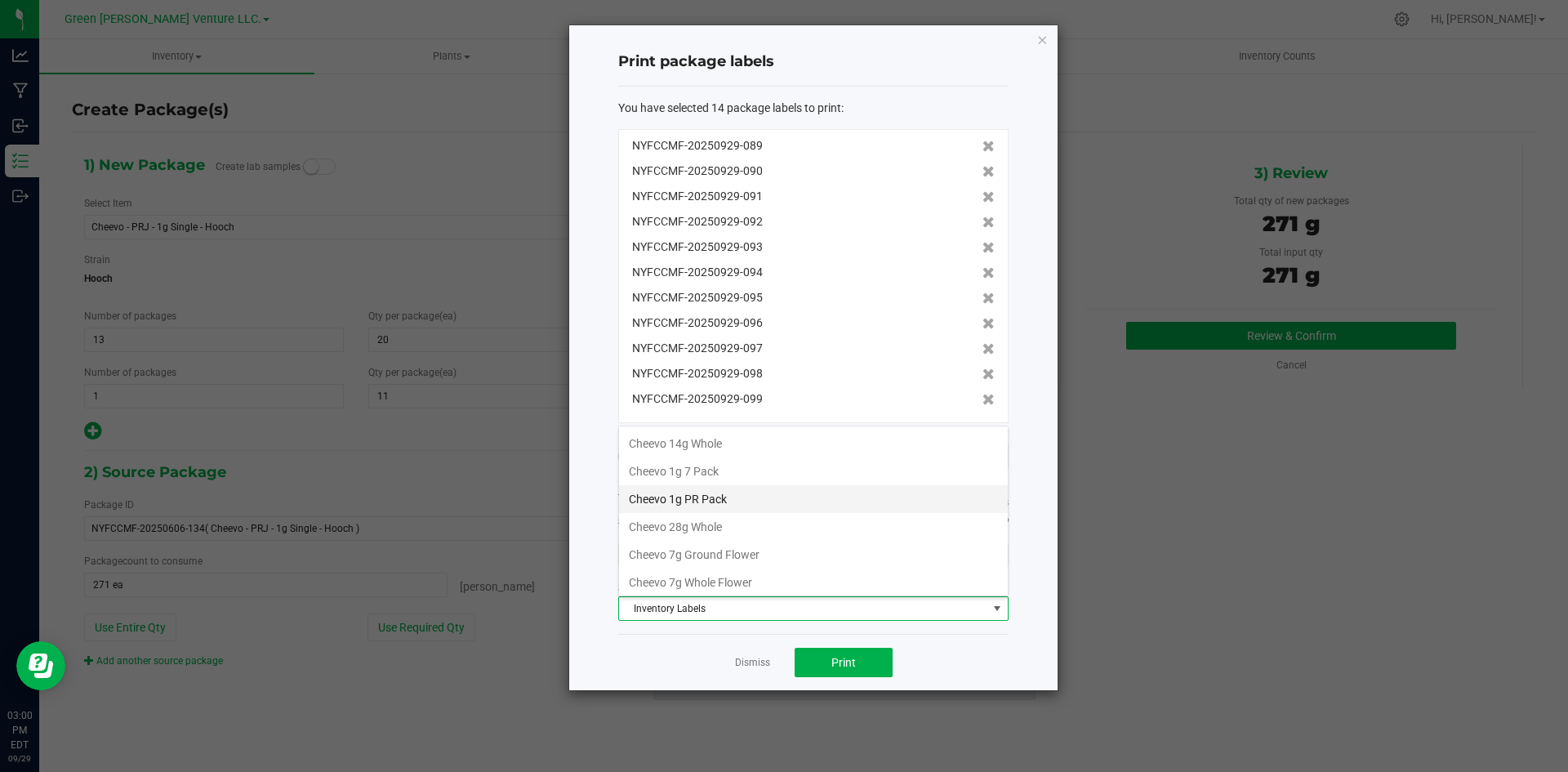
click at [761, 503] on li "Cheevo 1g PR Pack" at bounding box center [813, 499] width 389 height 28
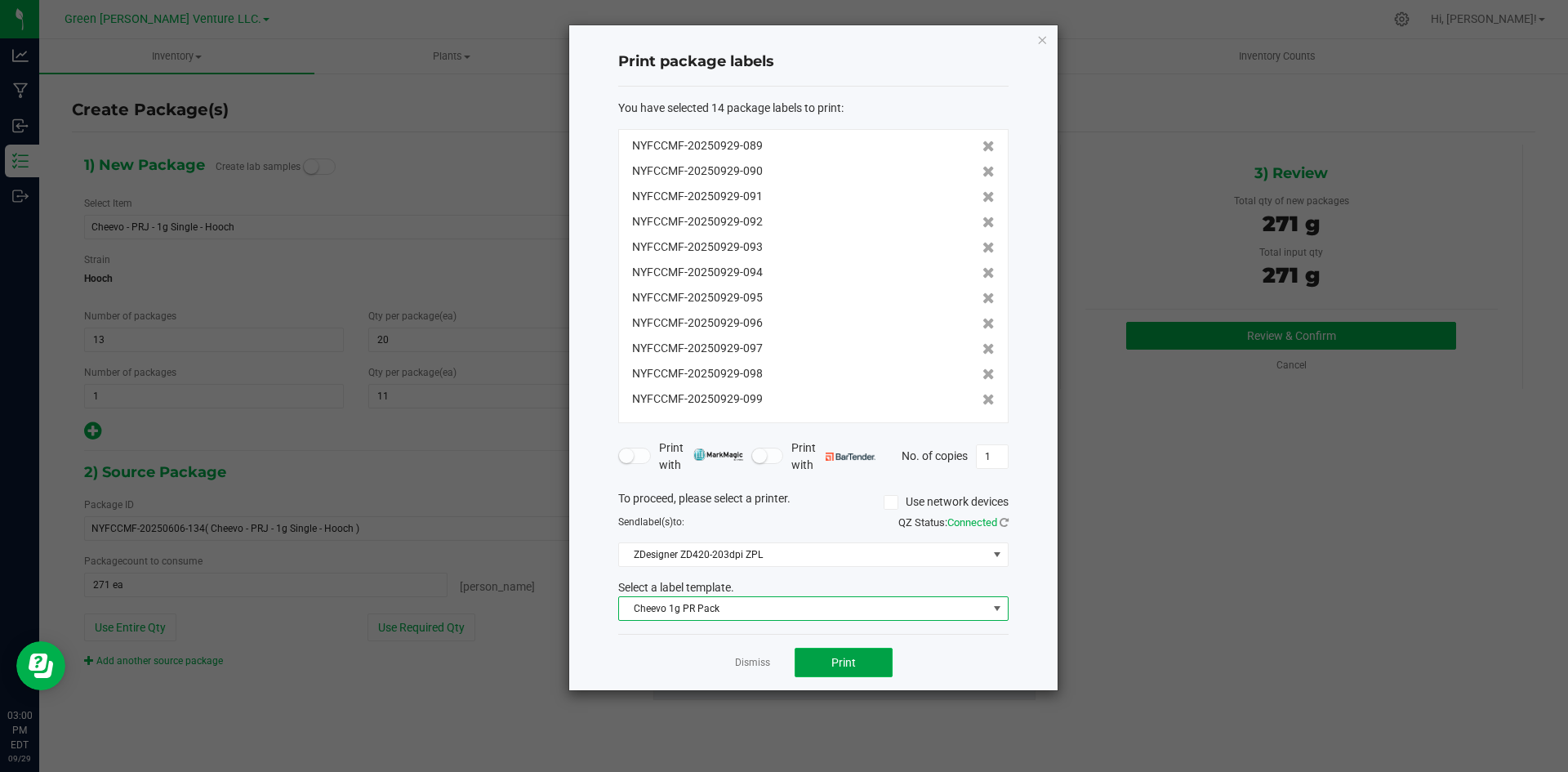
click at [875, 658] on button "Print" at bounding box center [843, 662] width 98 height 29
click at [738, 664] on link "Dismiss" at bounding box center [752, 663] width 35 height 14
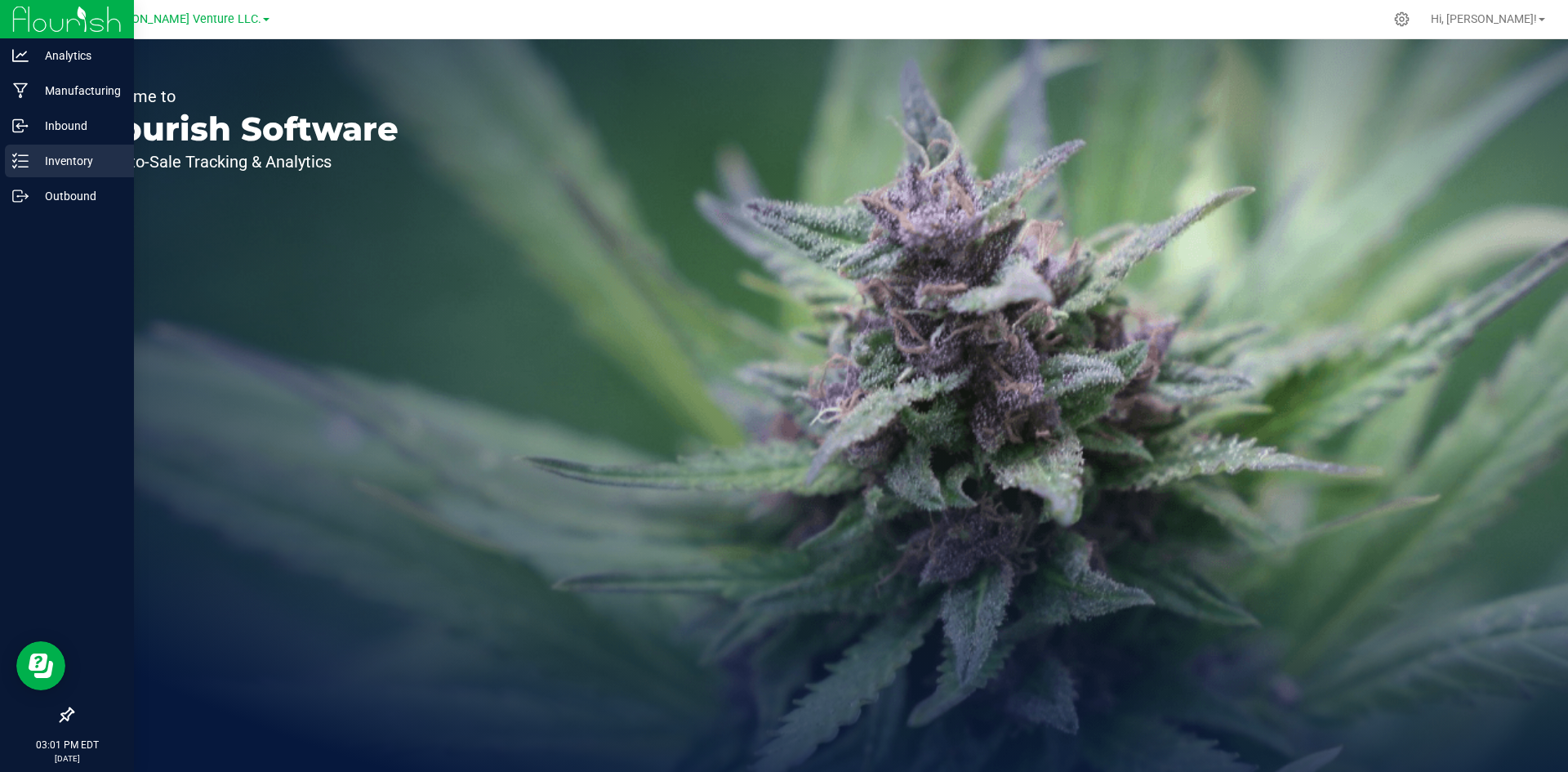
click at [68, 153] on p "Inventory" at bounding box center [77, 160] width 98 height 20
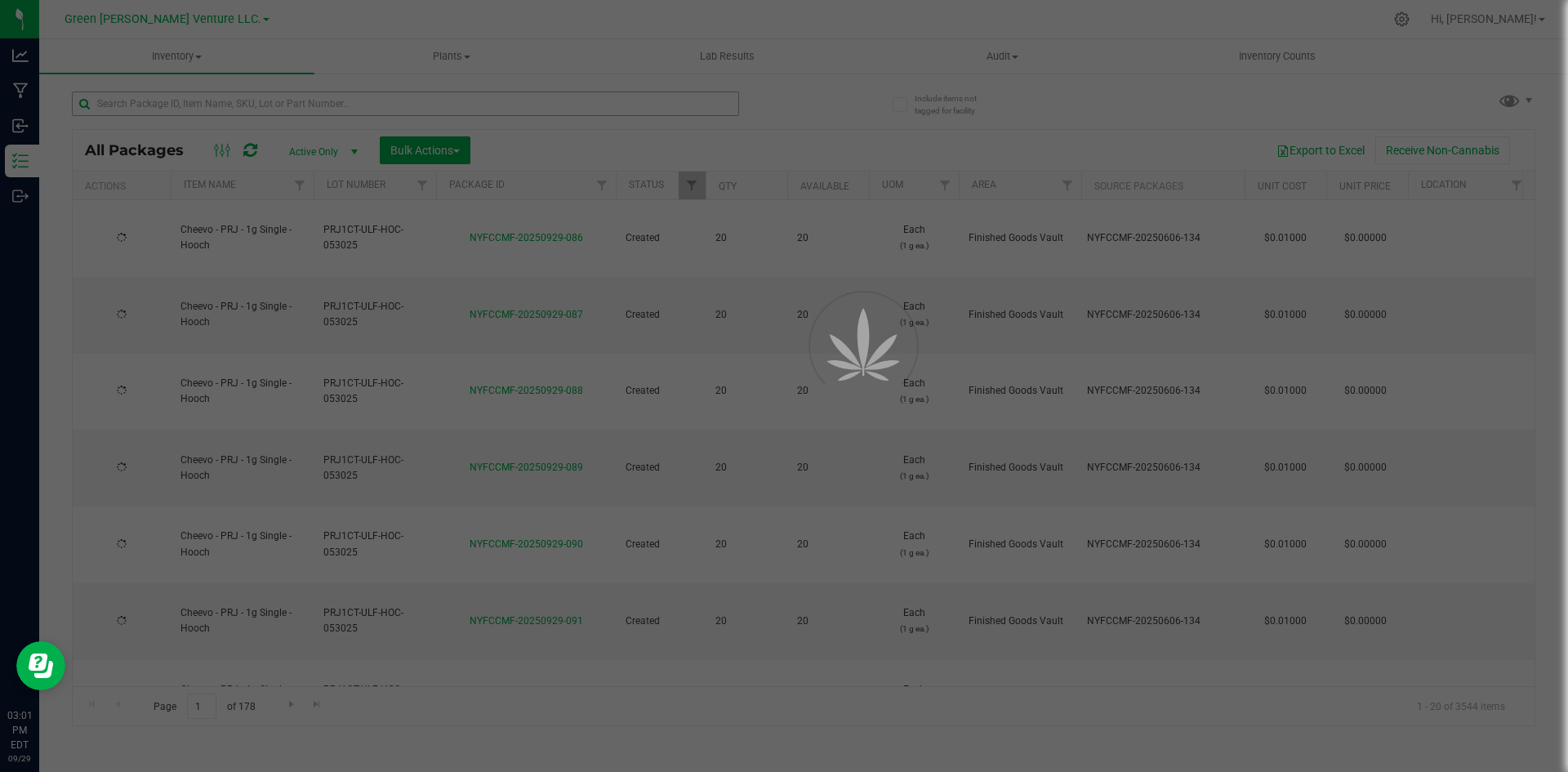
click at [382, 105] on div at bounding box center [784, 386] width 1568 height 772
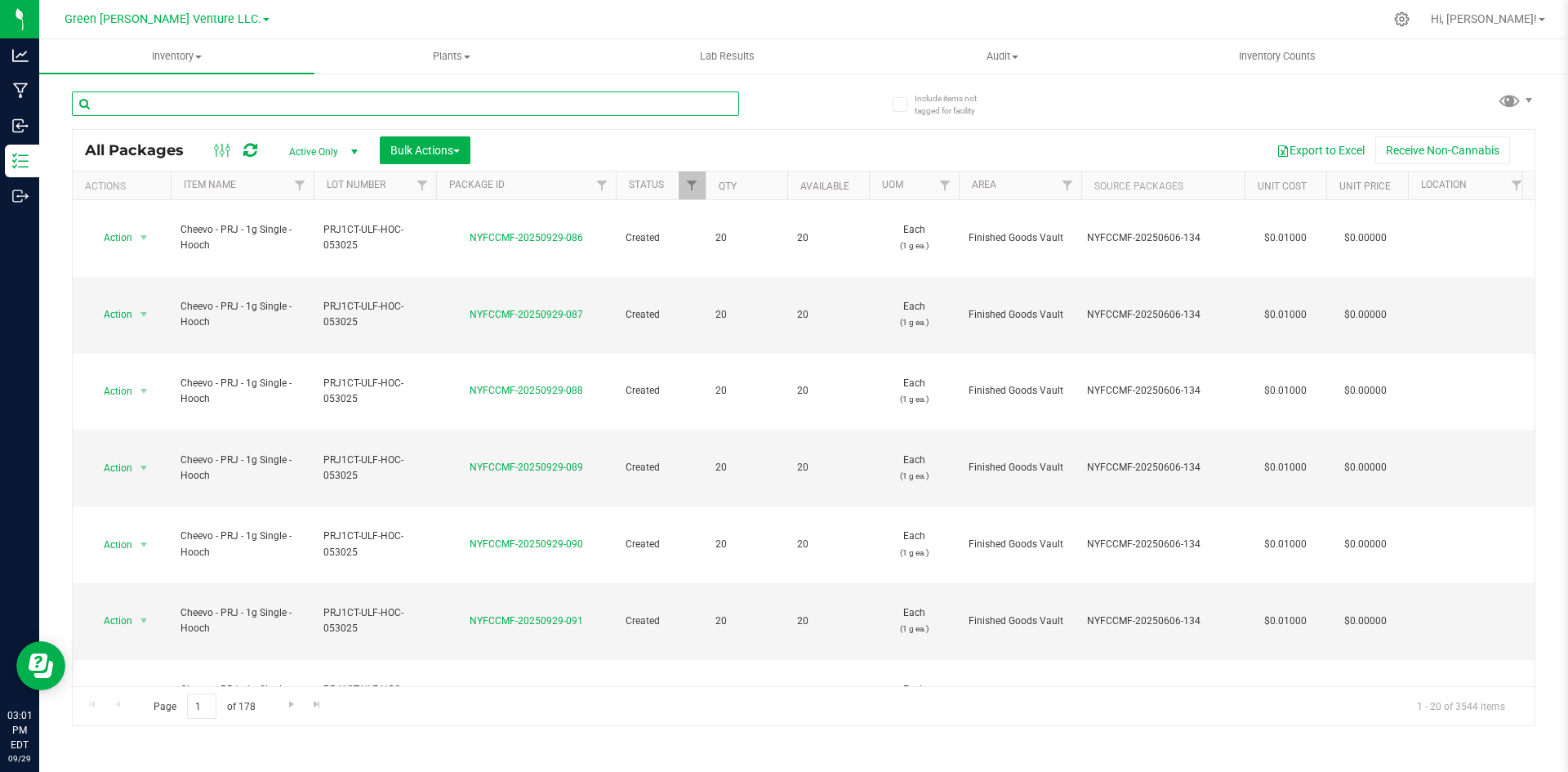
click at [360, 98] on input "text" at bounding box center [405, 104] width 667 height 25
type input "NYFCCMF-20250929-086"
